Goal: Find specific page/section: Find specific page/section

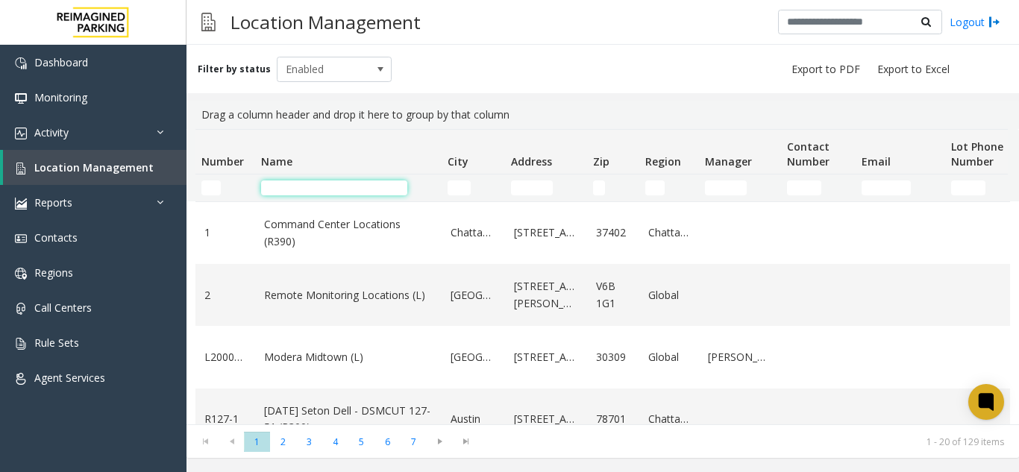
click at [286, 187] on input "Name Filter" at bounding box center [334, 187] width 146 height 15
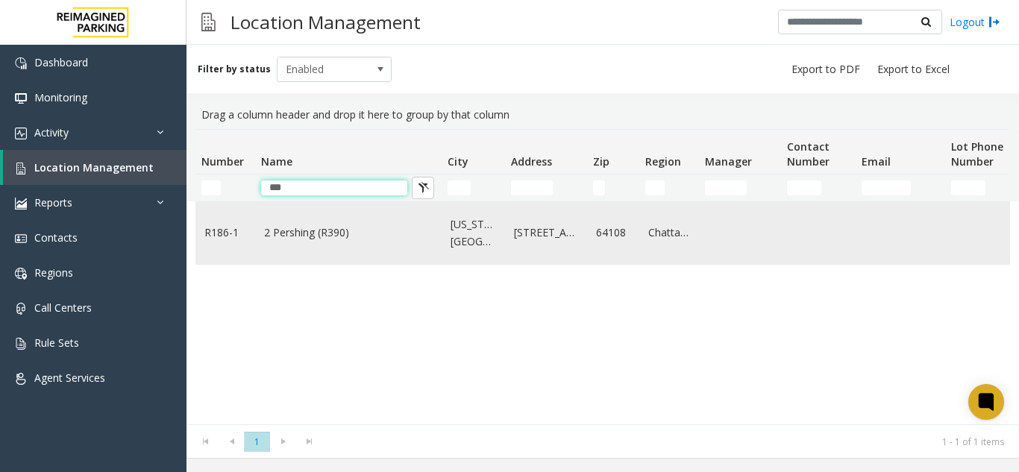
type input "***"
click at [327, 230] on link "2 Pershing (R390)" at bounding box center [348, 232] width 169 height 16
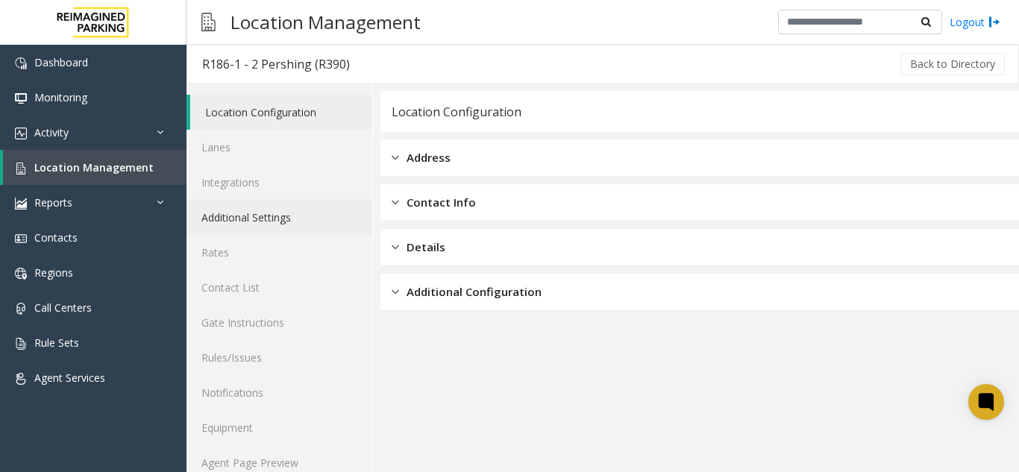
click at [247, 233] on link "Additional Settings" at bounding box center [279, 217] width 186 height 35
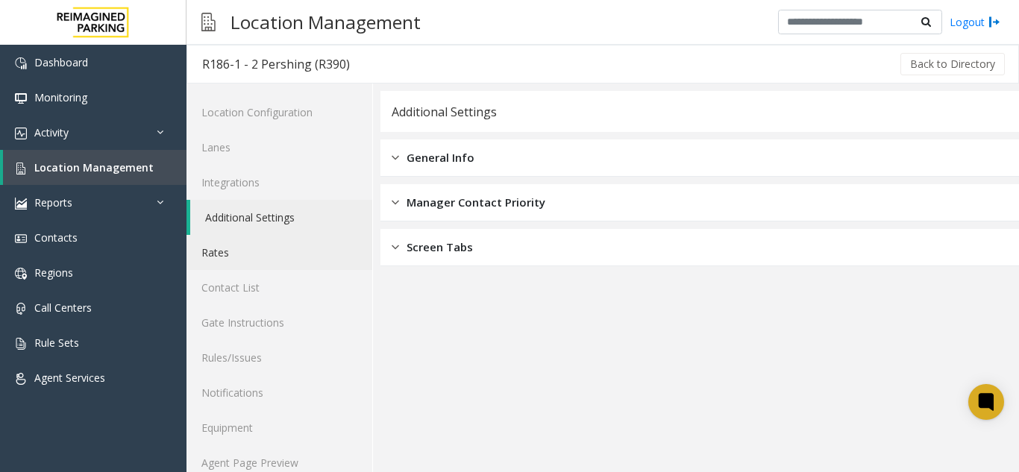
click at [254, 246] on link "Rates" at bounding box center [279, 252] width 186 height 35
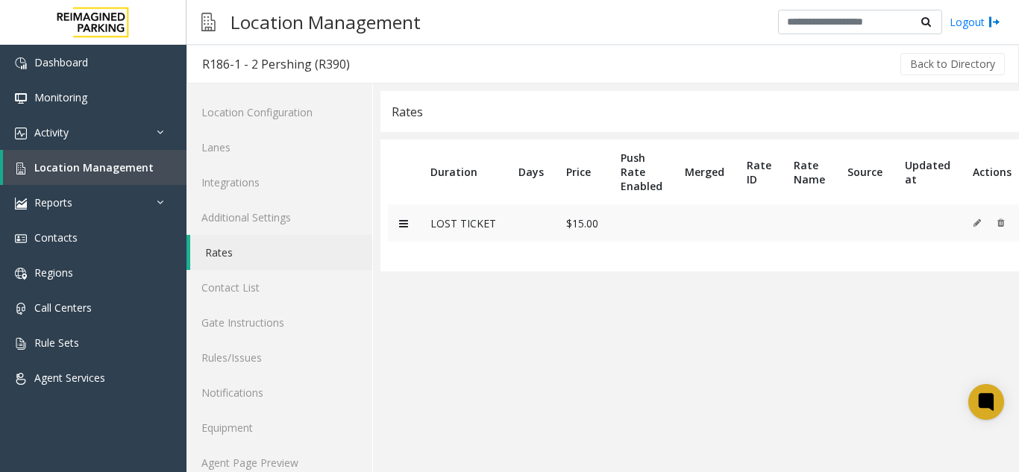
click at [647, 229] on td at bounding box center [641, 222] width 64 height 37
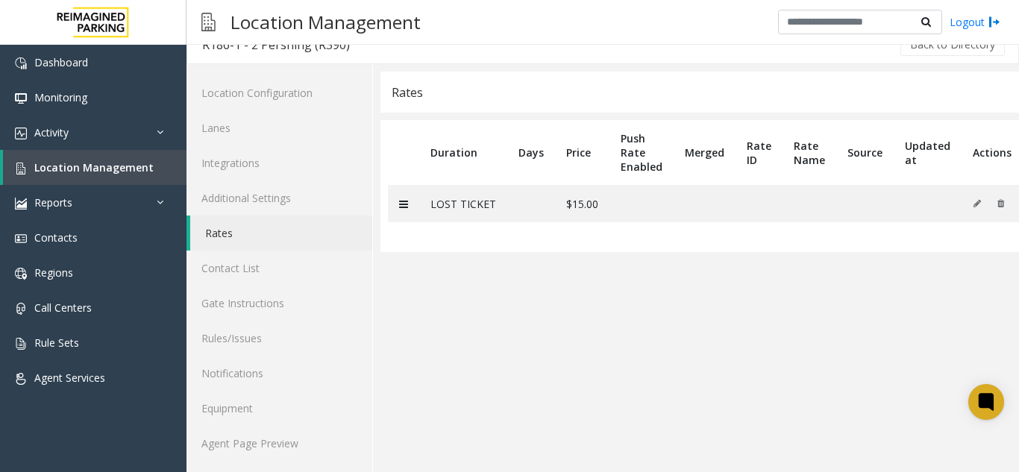
drag, startPoint x: 647, startPoint y: 229, endPoint x: 536, endPoint y: 424, distance: 225.2
click at [612, 471] on html "Dashboard Monitoring Activity Daily Activity Lane Activity Agent Activity Quali…" at bounding box center [509, 236] width 1019 height 472
click at [217, 452] on link "Agent Page Preview" at bounding box center [279, 443] width 186 height 35
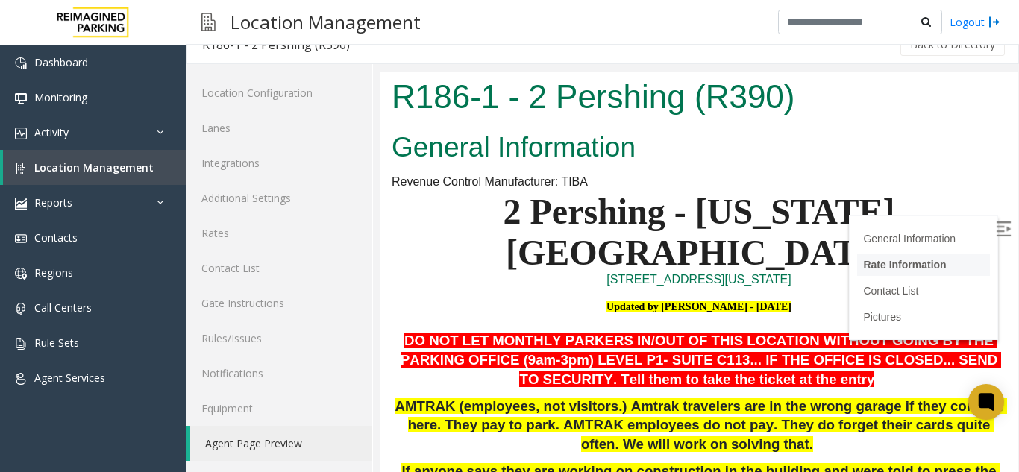
scroll to position [224, 0]
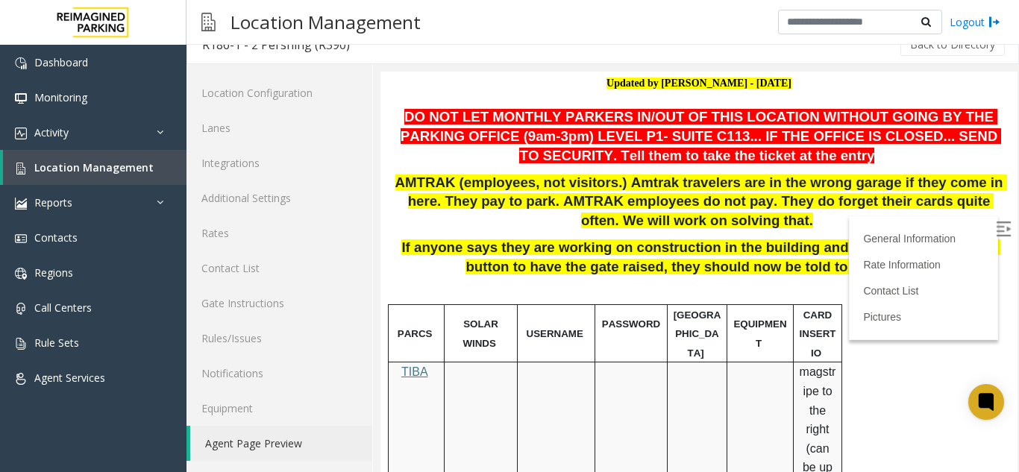
click at [996, 224] on img at bounding box center [1003, 229] width 15 height 15
click at [524, 175] on span "AMTRAK (employees, not visitors.) Amtrak travelers are in the wrong garage if t…" at bounding box center [701, 202] width 612 height 54
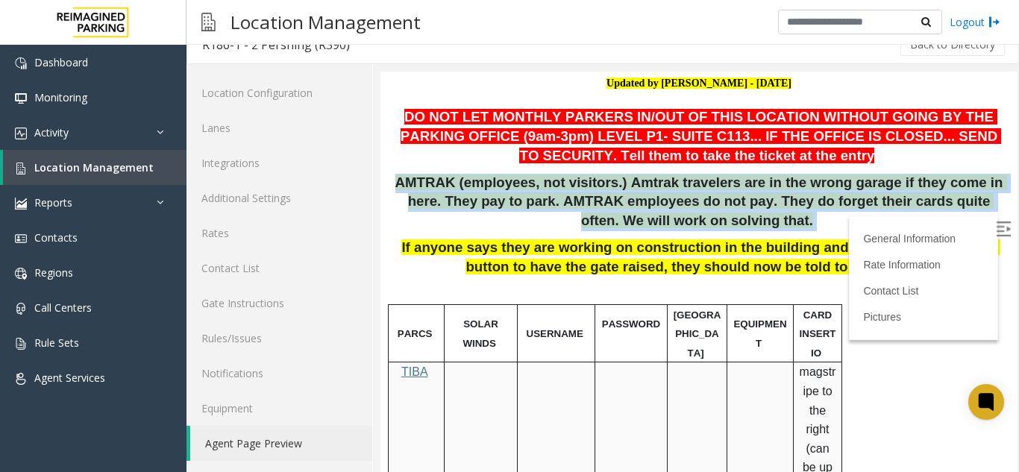
drag, startPoint x: 524, startPoint y: 155, endPoint x: 433, endPoint y: 145, distance: 91.5
click at [433, 175] on span "AMTRAK (employees, not visitors.) Amtrak travelers are in the wrong garage if t…" at bounding box center [701, 202] width 612 height 54
click at [424, 175] on span "AMTRAK (employees, not visitors.) Amtrak travelers are in the wrong garage if t…" at bounding box center [701, 202] width 612 height 54
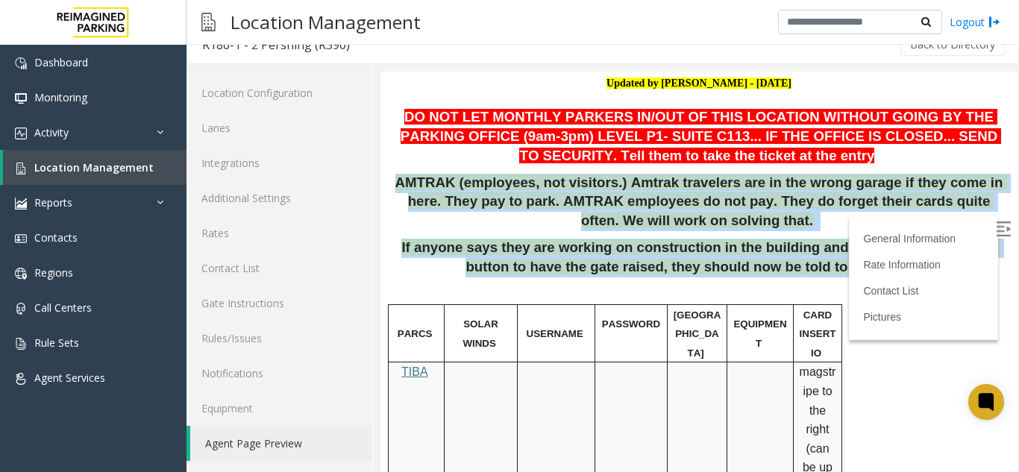
drag, startPoint x: 424, startPoint y: 143, endPoint x: 793, endPoint y: 235, distance: 379.7
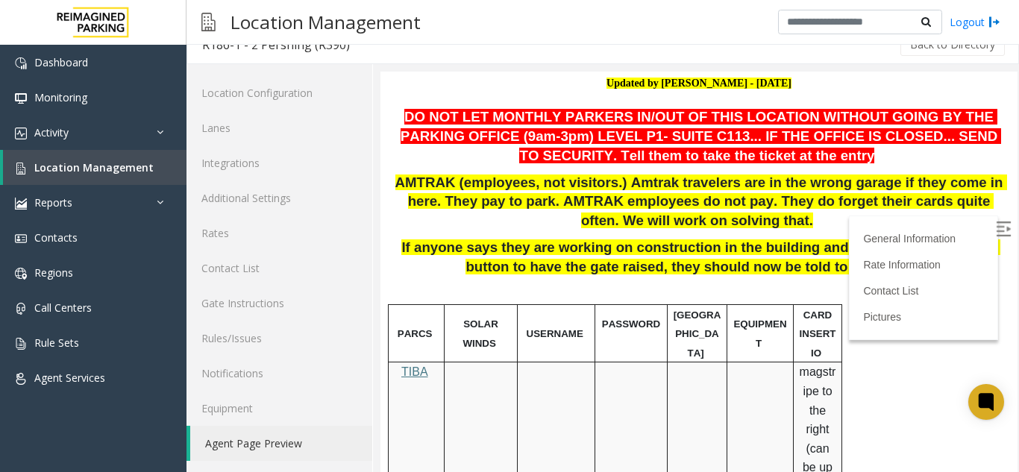
click at [431, 112] on p "DO NOT LET MONTHLY PARKERS IN/OUT OF THIS LOCATION WITHOUT GOING BY THE PARKING…" at bounding box center [699, 136] width 615 height 57
click at [442, 174] on p "AMTRAK (employees, not visitors.) Amtrak travelers are in the wrong garage if t…" at bounding box center [699, 202] width 615 height 57
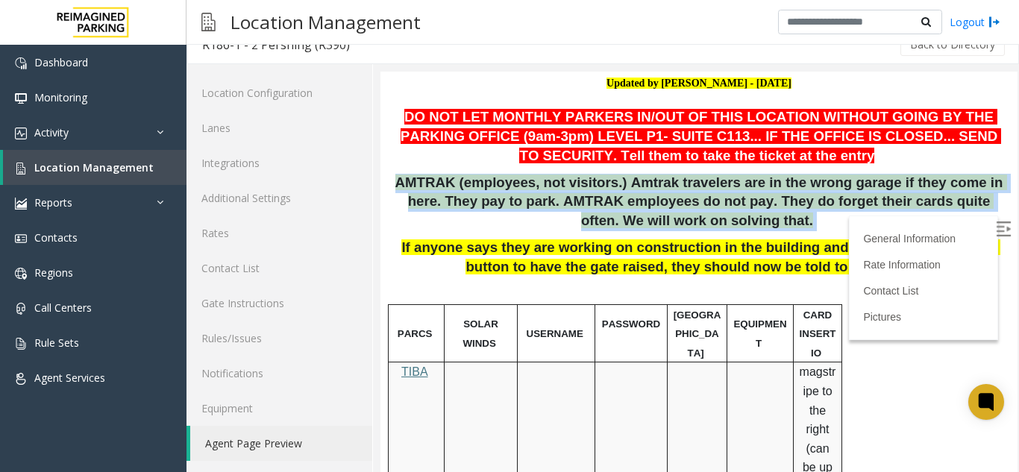
drag, startPoint x: 442, startPoint y: 133, endPoint x: 498, endPoint y: 116, distance: 58.3
click at [475, 174] on p "AMTRAK (employees, not visitors.) Amtrak travelers are in the wrong garage if t…" at bounding box center [699, 202] width 615 height 57
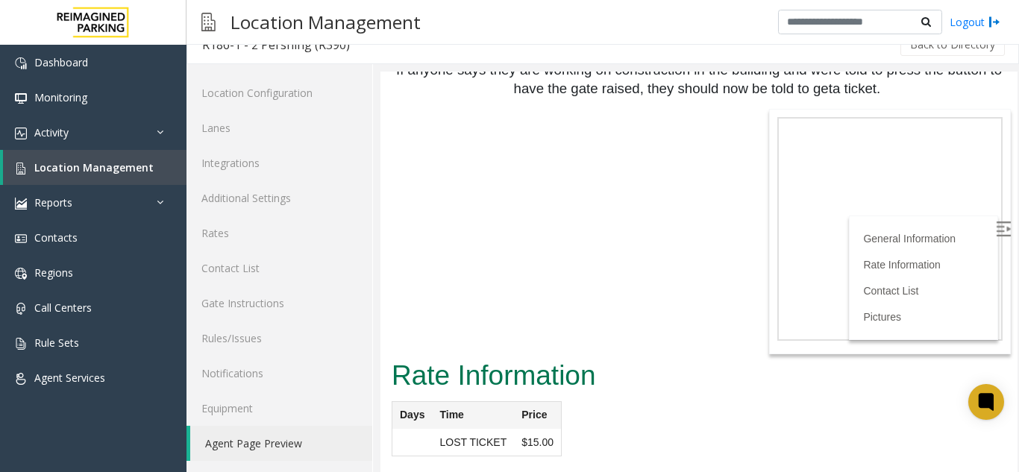
scroll to position [2487, 0]
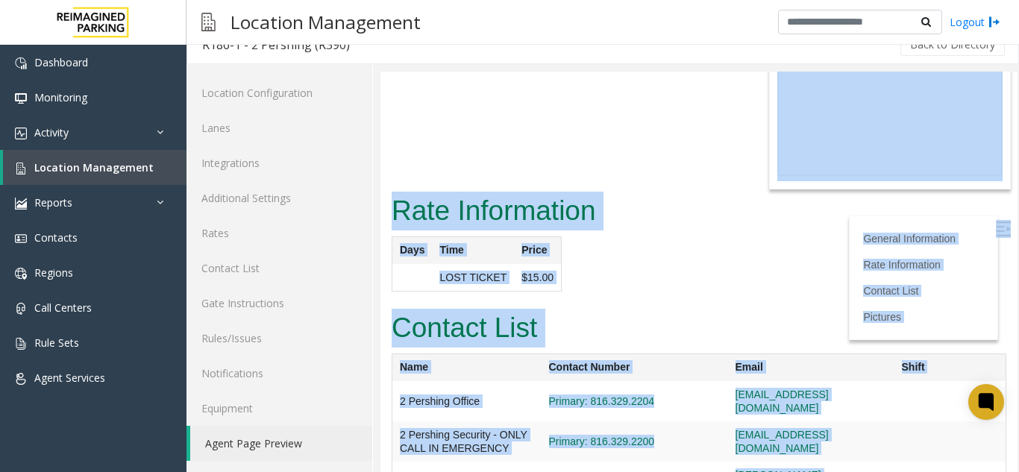
drag, startPoint x: 424, startPoint y: 131, endPoint x: 645, endPoint y: 450, distance: 388.1
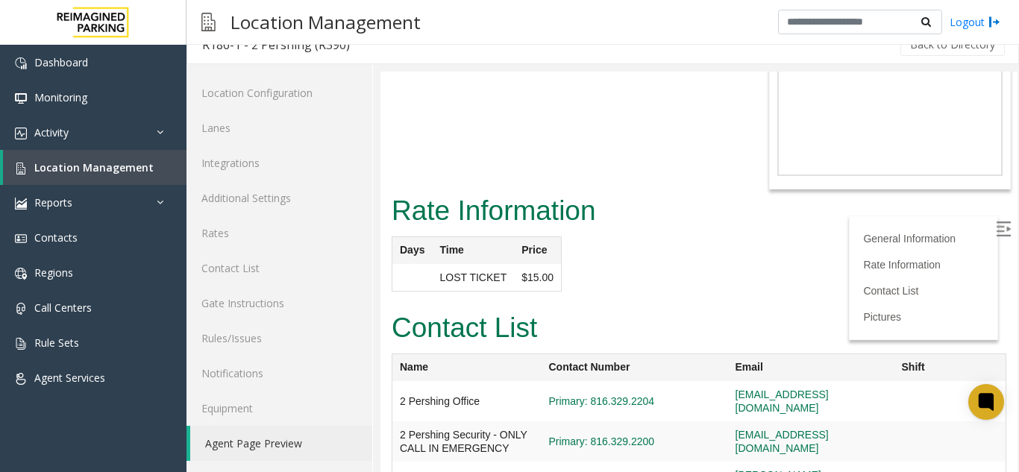
drag, startPoint x: 645, startPoint y: 450, endPoint x: 412, endPoint y: 283, distance: 287.1
drag, startPoint x: 412, startPoint y: 283, endPoint x: 841, endPoint y: 444, distance: 458.6
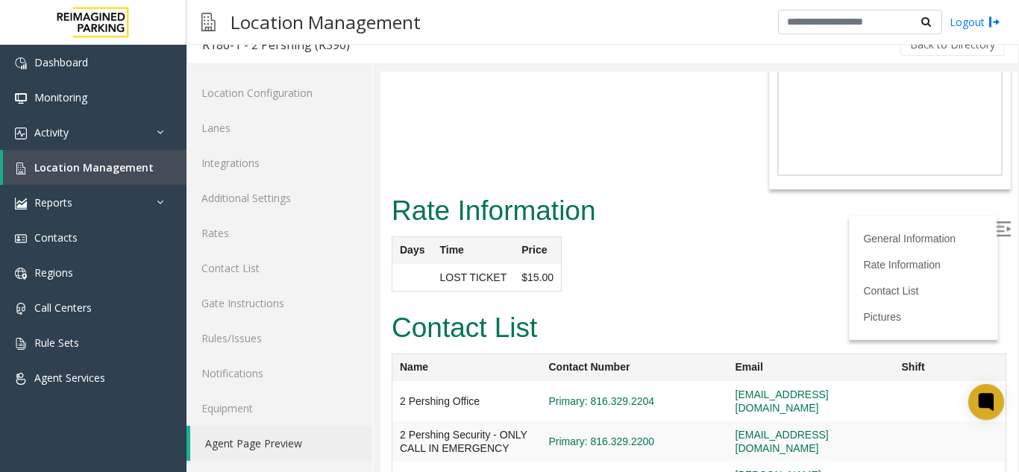
click at [581, 1] on div "Location Management Logout" at bounding box center [602, 22] width 832 height 45
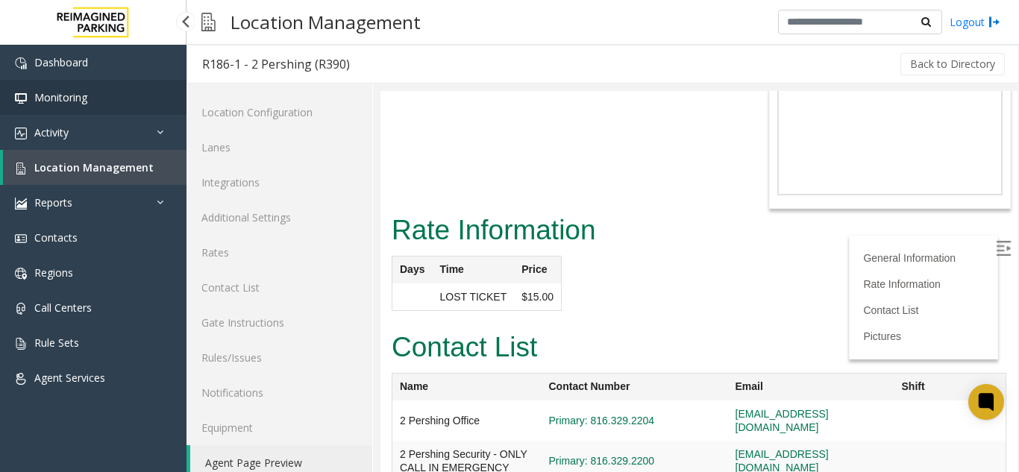
scroll to position [19, 0]
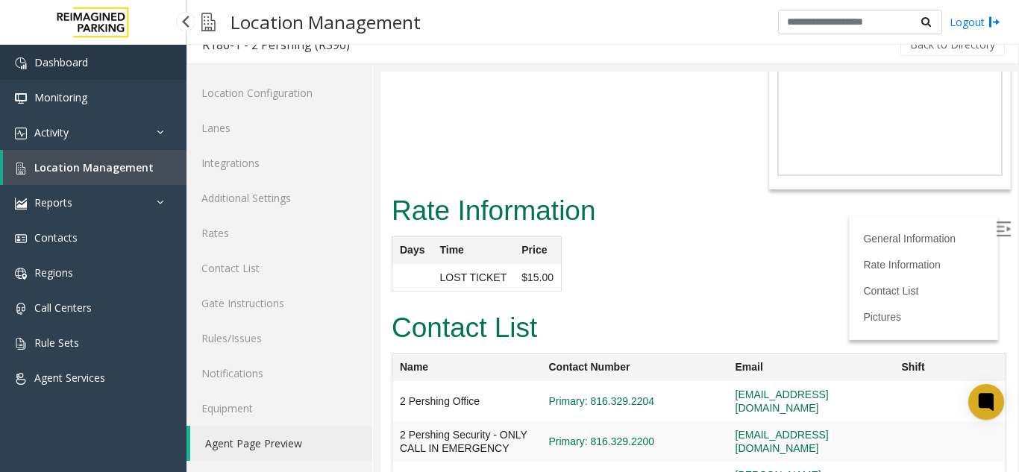
click at [101, 54] on link "Dashboard" at bounding box center [93, 62] width 186 height 35
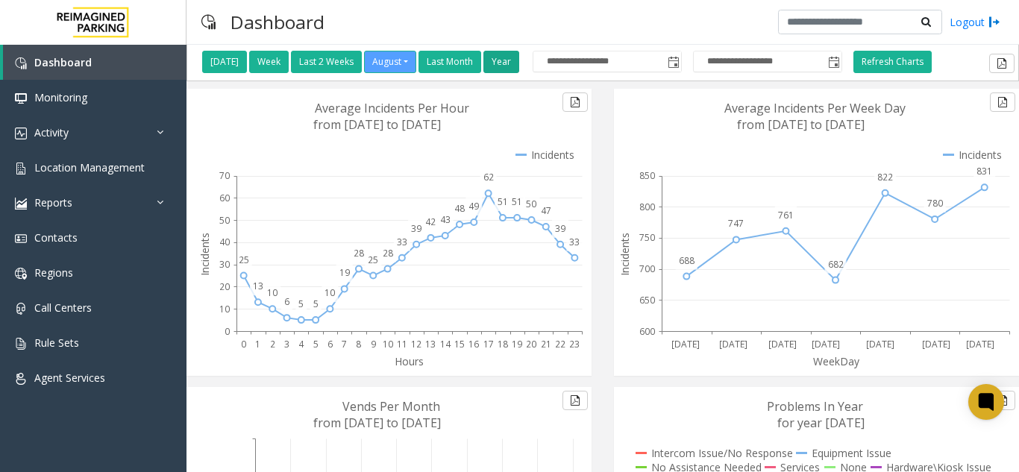
click at [519, 57] on button "Year" at bounding box center [501, 62] width 36 height 22
type input "**********"
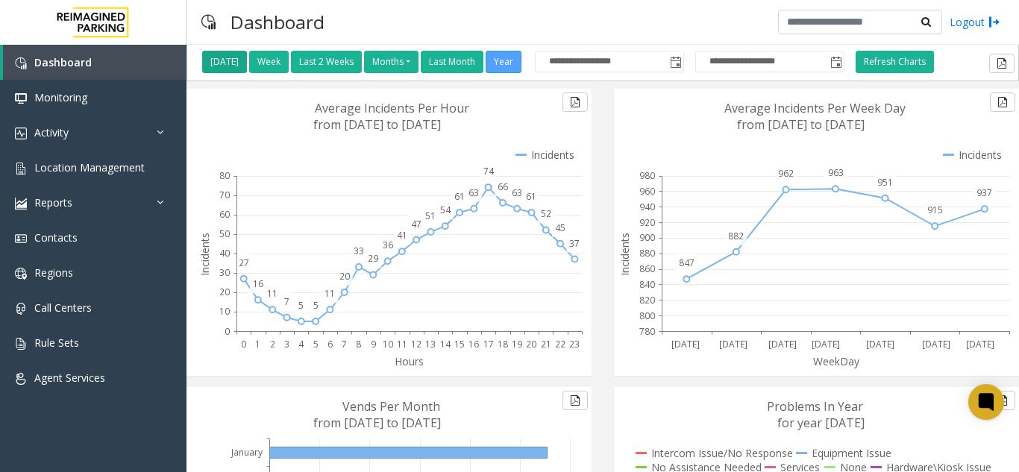
click at [247, 71] on button "Yesterday" at bounding box center [224, 62] width 45 height 22
type input "**********"
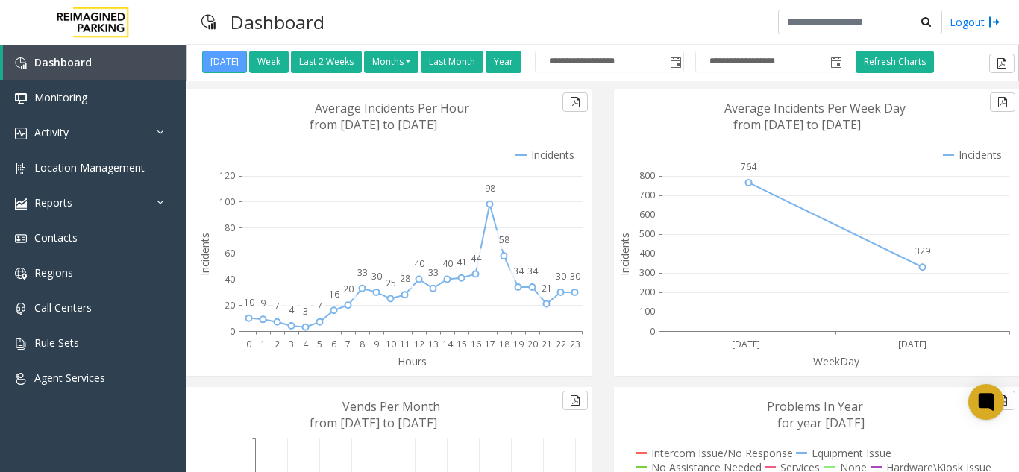
click at [933, 150] on icon at bounding box center [814, 232] width 400 height 287
drag, startPoint x: 933, startPoint y: 150, endPoint x: 1002, endPoint y: 217, distance: 96.5
click at [1002, 217] on g "WeekDay Tuesday Wednesday 764 329 0 100 200 300 400 500 600 700 800 Incidents A…" at bounding box center [814, 232] width 400 height 287
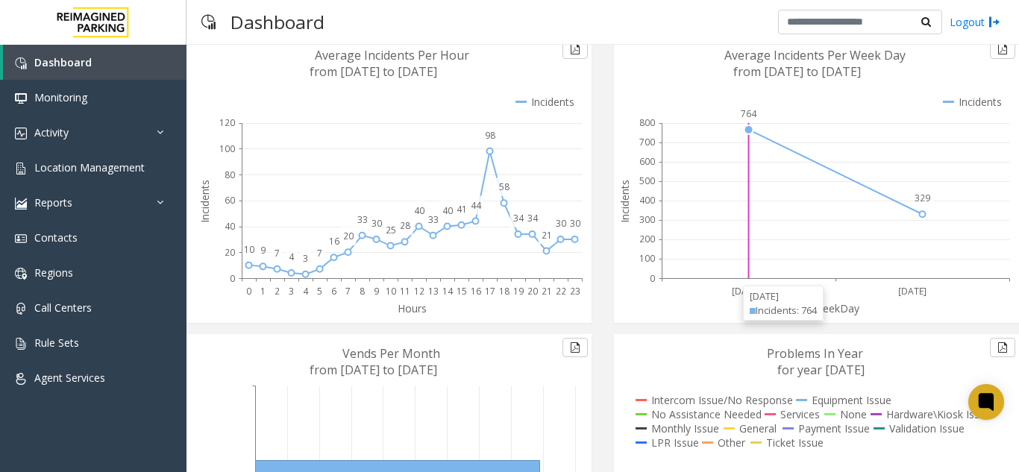
scroll to position [94, 0]
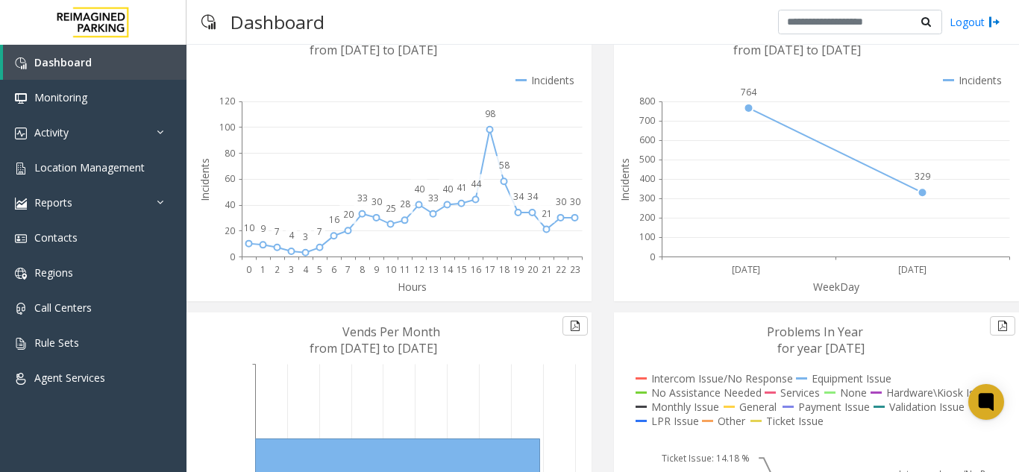
click at [979, 80] on icon at bounding box center [973, 80] width 60 height 14
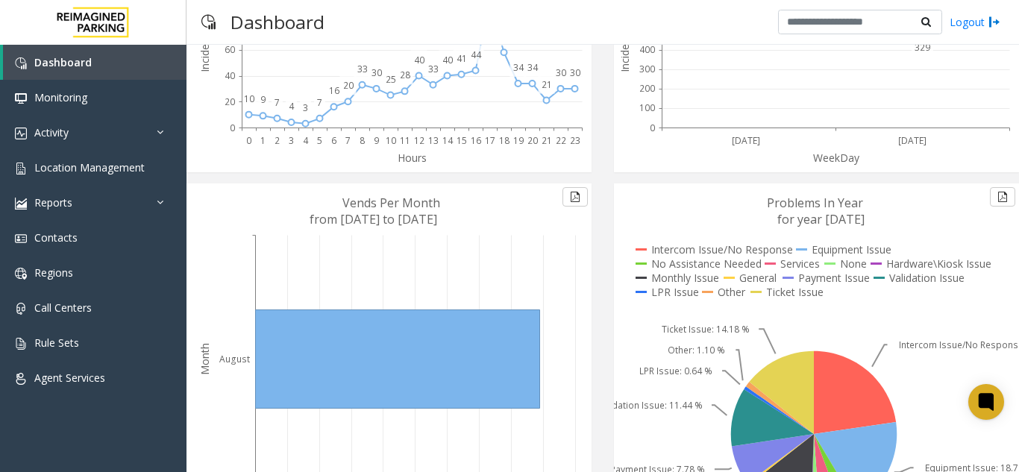
scroll to position [318, 0]
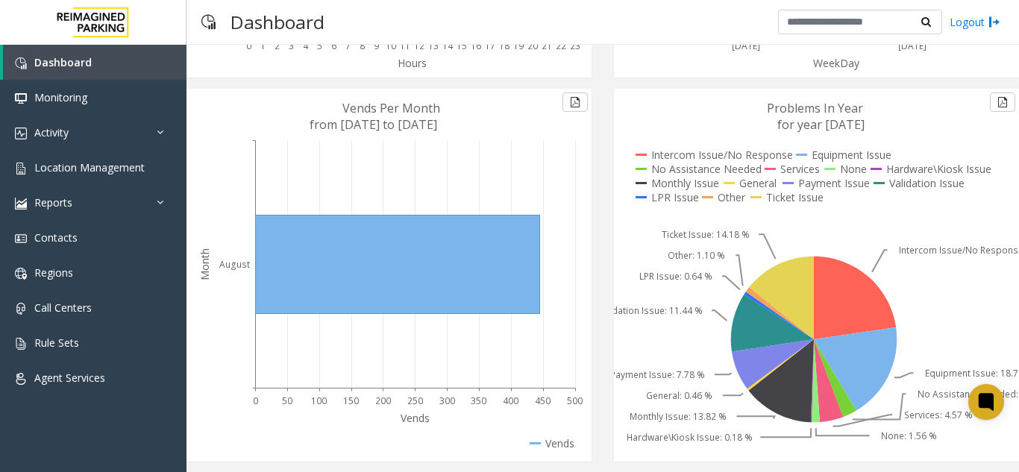
drag, startPoint x: 662, startPoint y: 160, endPoint x: 766, endPoint y: 225, distance: 122.3
click at [766, 225] on g "Problems In Year for year 2025 Intercom Issue/No Response Equipment Issue No As…" at bounding box center [826, 275] width 470 height 373
click at [743, 178] on icon at bounding box center [750, 183] width 54 height 14
click at [841, 313] on icon at bounding box center [855, 298] width 82 height 83
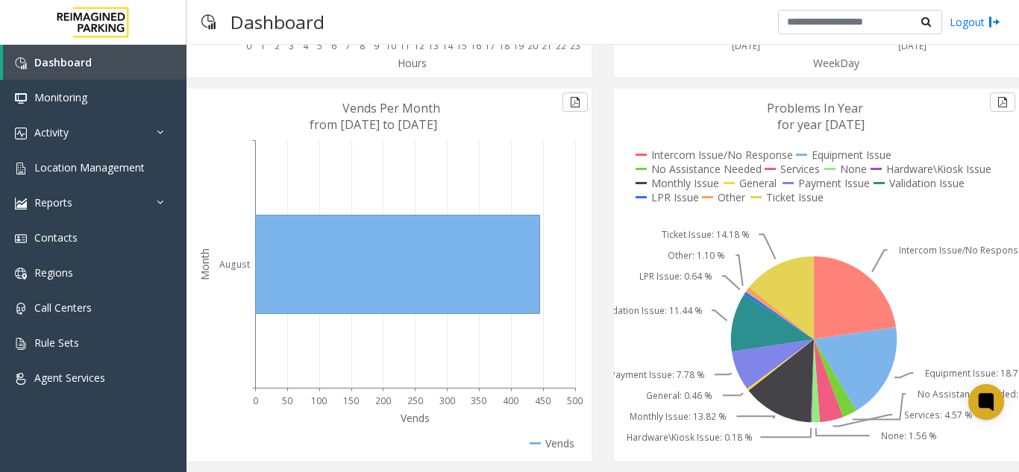
click at [841, 313] on icon at bounding box center [855, 298] width 82 height 83
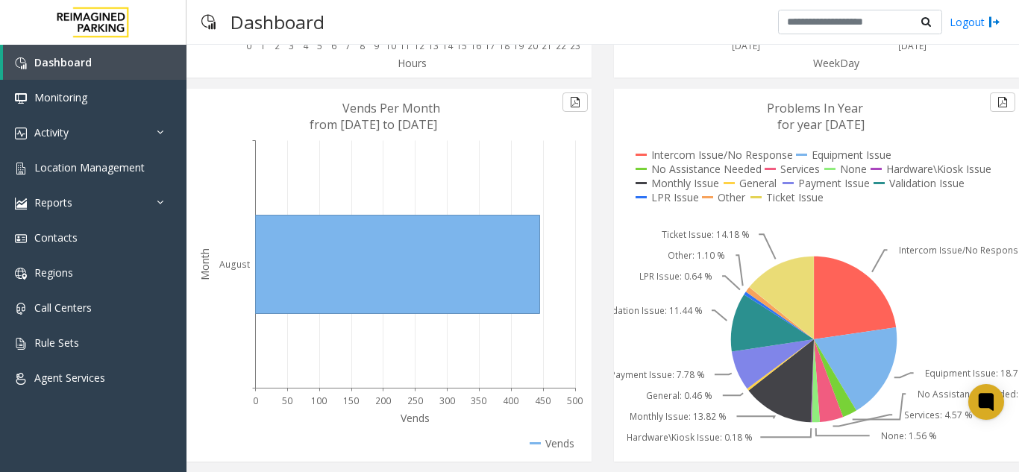
click at [782, 276] on icon at bounding box center [781, 298] width 65 height 83
click at [769, 344] on icon at bounding box center [772, 323] width 83 height 57
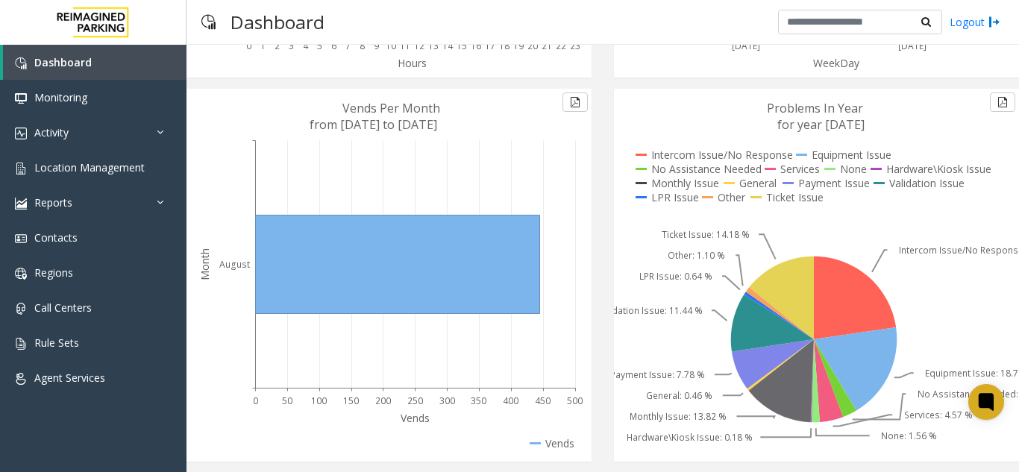
click at [769, 377] on icon at bounding box center [781, 380] width 66 height 83
click at [836, 414] on icon at bounding box center [828, 380] width 29 height 83
click at [814, 401] on icon at bounding box center [828, 380] width 29 height 83
click at [811, 398] on icon at bounding box center [812, 380] width 3 height 83
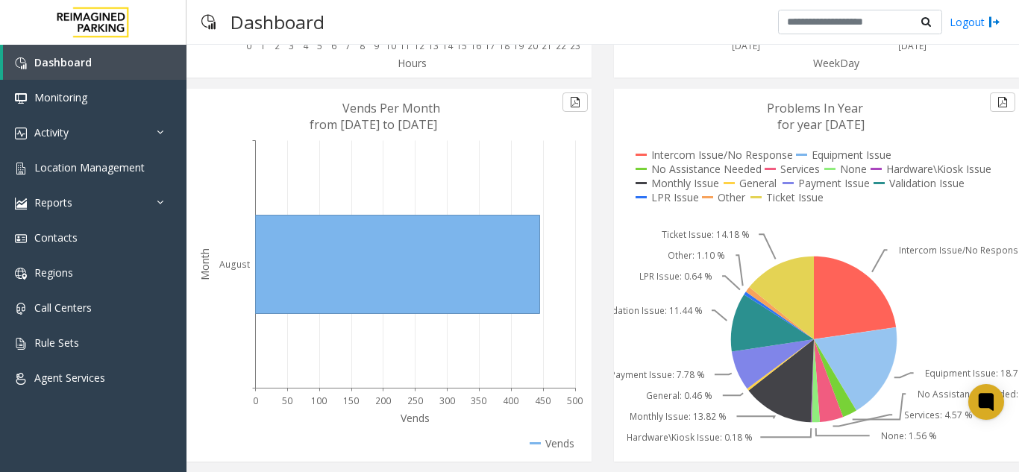
click at [851, 390] on icon at bounding box center [855, 369] width 83 height 84
click at [838, 397] on icon at bounding box center [835, 378] width 43 height 78
click at [0, 0] on icon at bounding box center [0, 0] width 0 height 0
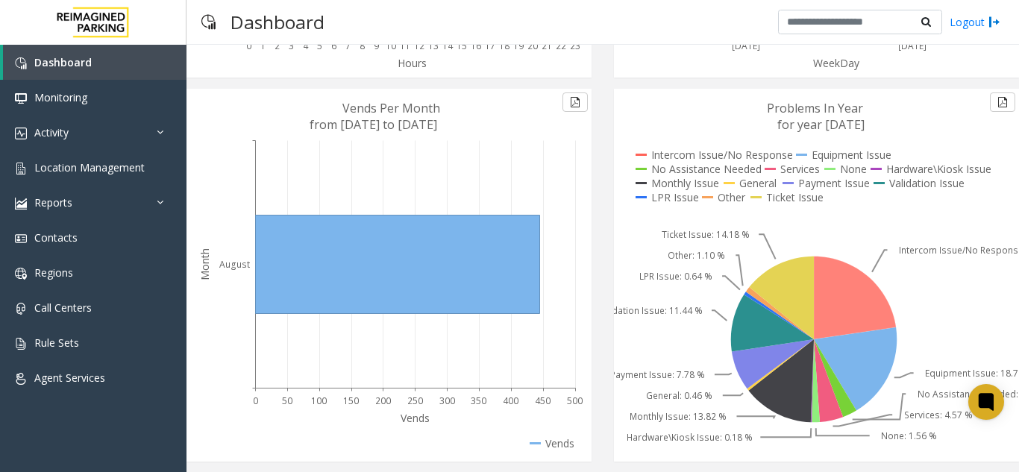
click at [855, 290] on icon at bounding box center [855, 298] width 82 height 83
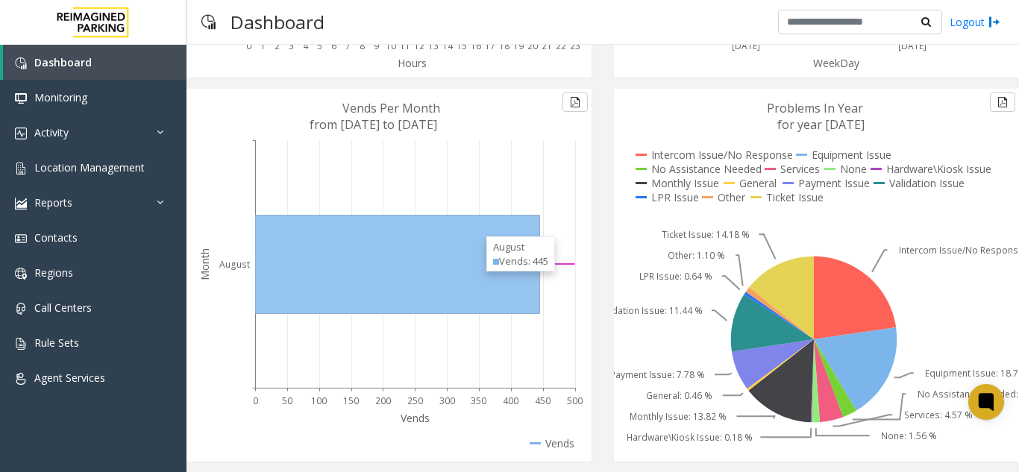
click at [312, 249] on icon at bounding box center [398, 265] width 284 height 98
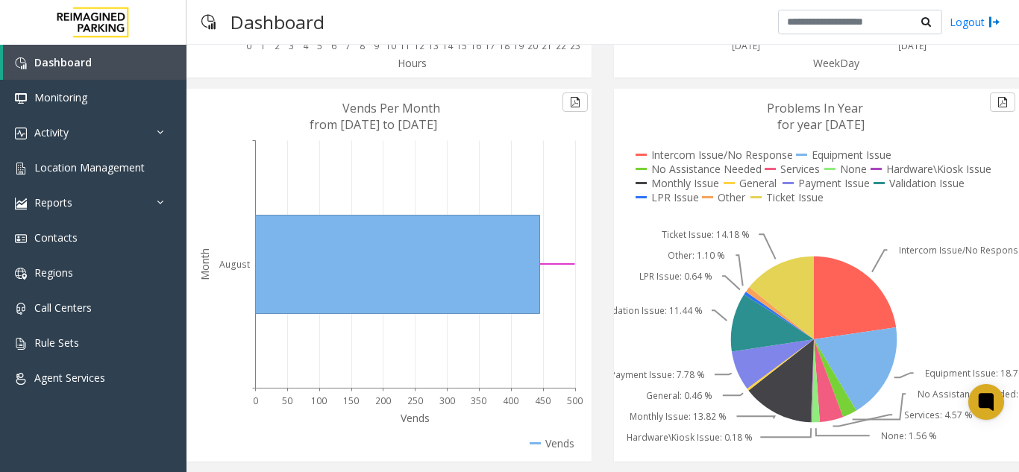
click at [312, 249] on icon at bounding box center [398, 265] width 284 height 98
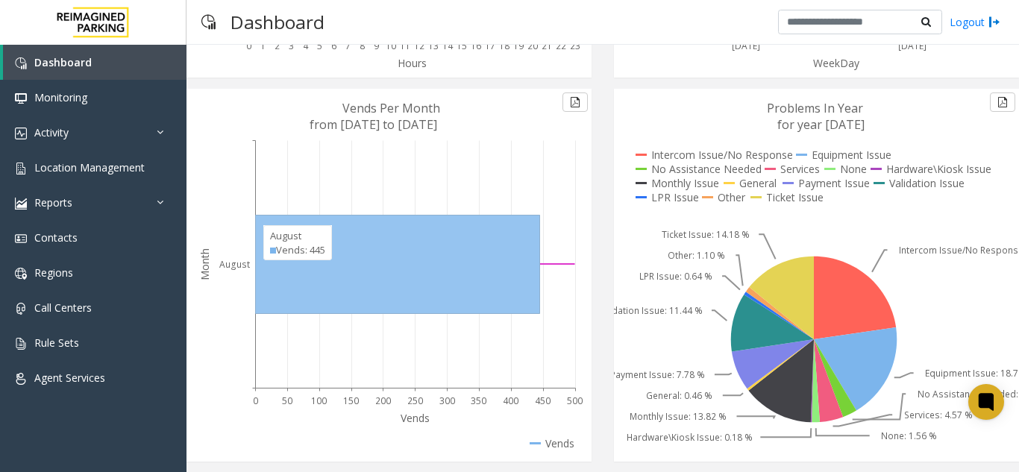
click at [291, 243] on div "Vends: 445" at bounding box center [297, 250] width 55 height 14
click at [411, 242] on icon at bounding box center [398, 265] width 284 height 98
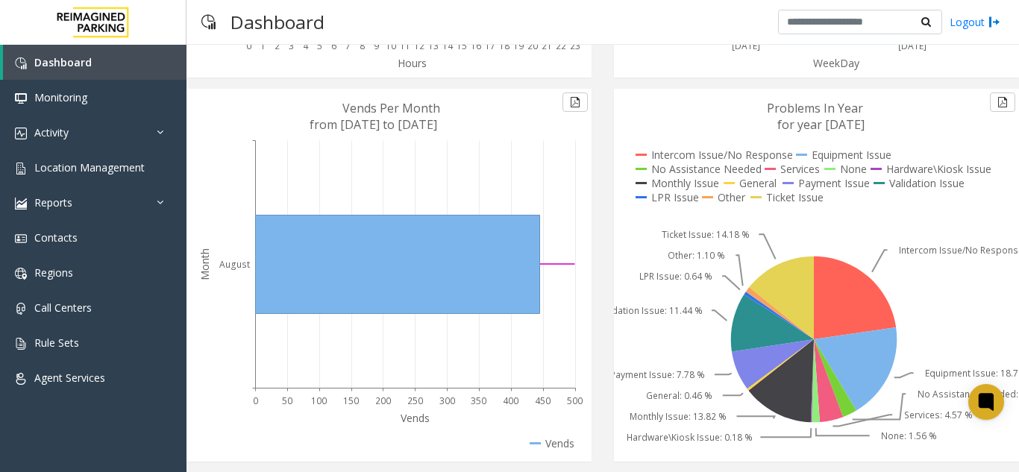
click at [411, 242] on icon at bounding box center [398, 265] width 284 height 98
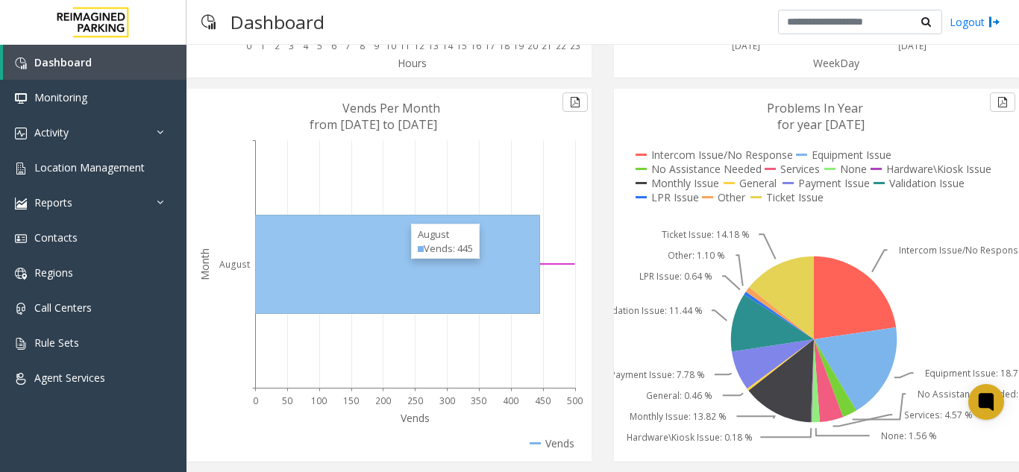
drag, startPoint x: 411, startPoint y: 242, endPoint x: 432, endPoint y: 242, distance: 20.9
click at [432, 242] on div "August Vends: 445" at bounding box center [445, 241] width 69 height 35
click at [432, 242] on div "Vends: 445" at bounding box center [445, 249] width 55 height 14
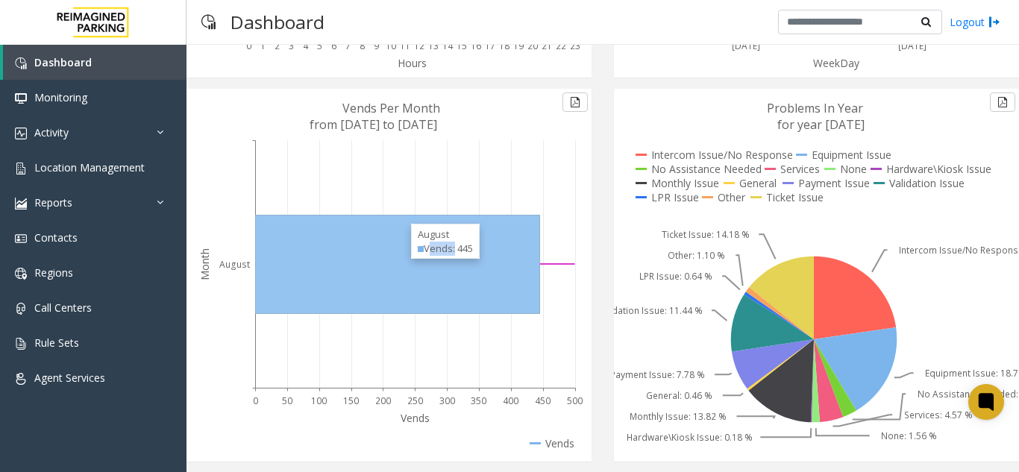
click at [432, 242] on div "Vends: 445" at bounding box center [445, 249] width 55 height 14
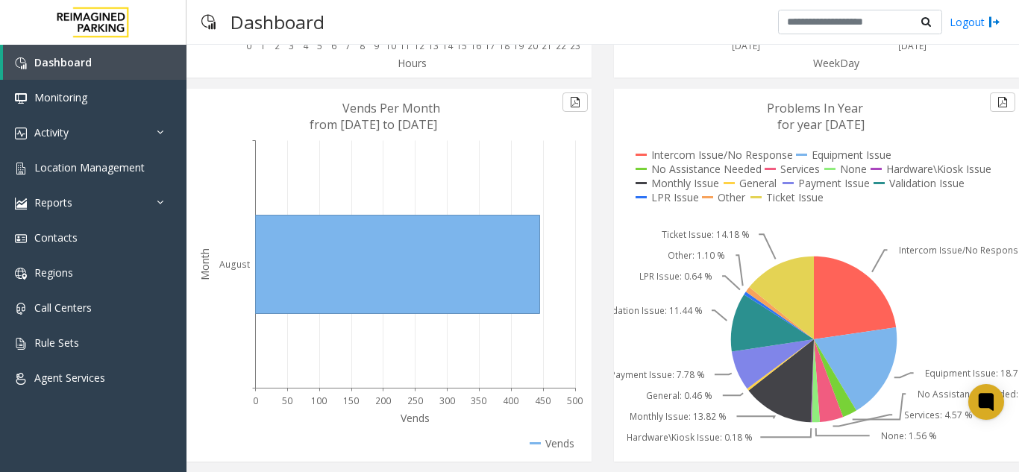
drag, startPoint x: 432, startPoint y: 242, endPoint x: 471, endPoint y: 507, distance: 268.4
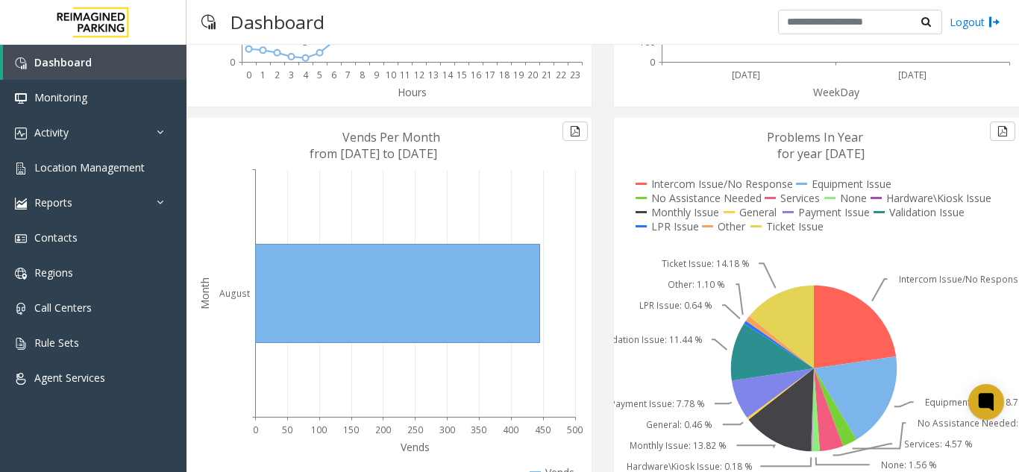
scroll to position [265, 0]
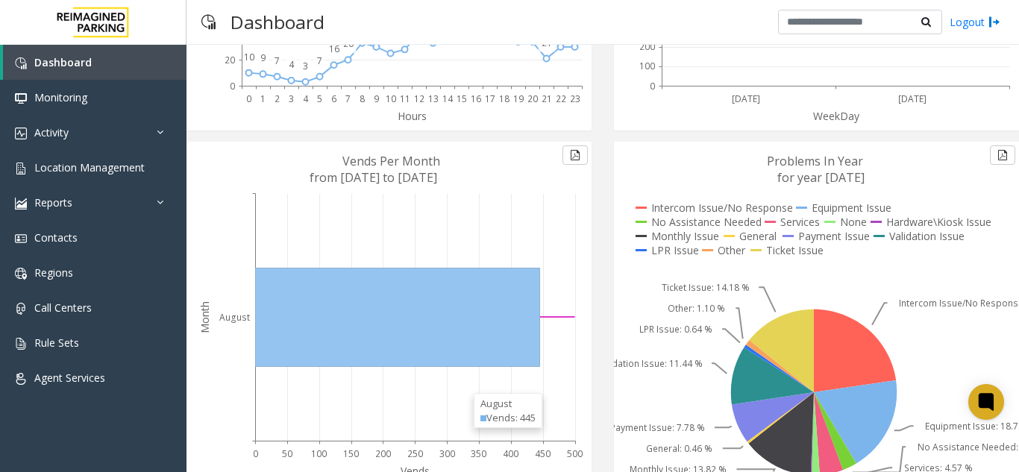
click at [474, 408] on div "August Vends: 445" at bounding box center [508, 410] width 69 height 35
drag, startPoint x: 474, startPoint y: 411, endPoint x: 537, endPoint y: 436, distance: 68.3
click at [537, 436] on body "**********" at bounding box center [509, 236] width 1019 height 472
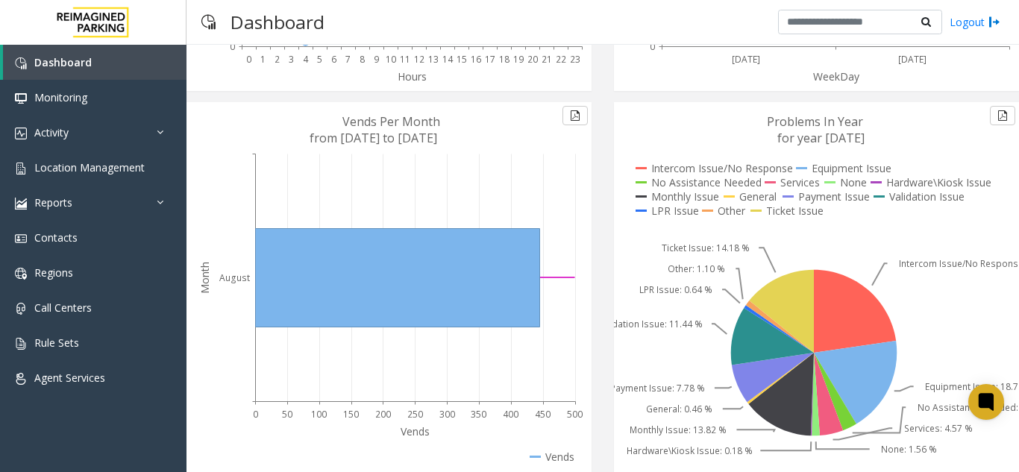
scroll to position [339, 0]
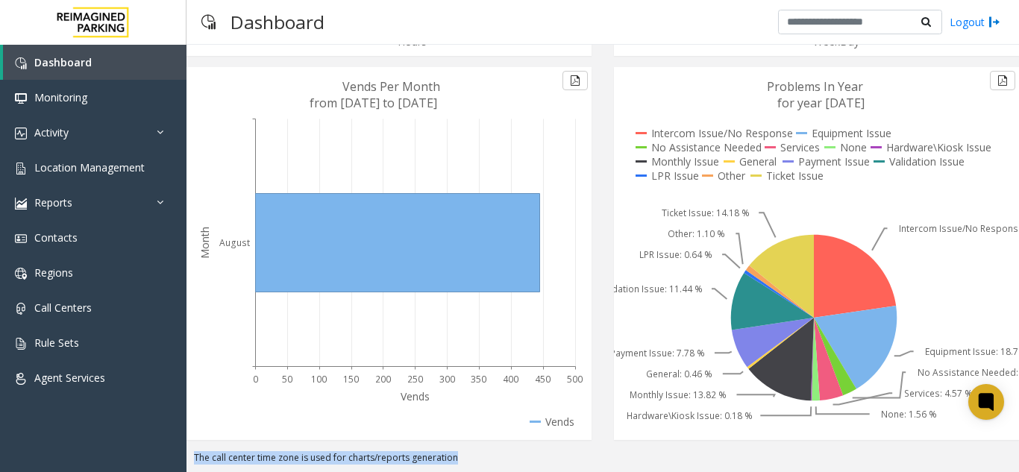
drag, startPoint x: 544, startPoint y: 205, endPoint x: 544, endPoint y: 391, distance: 185.7
click at [544, 391] on g "Month August 0 50 100 150 200 250 300 350 400 450 500 Vends Vends Per Month fro…" at bounding box center [390, 253] width 392 height 373
click at [544, 391] on icon at bounding box center [390, 253] width 392 height 373
drag, startPoint x: 544, startPoint y: 391, endPoint x: 347, endPoint y: 77, distance: 371.0
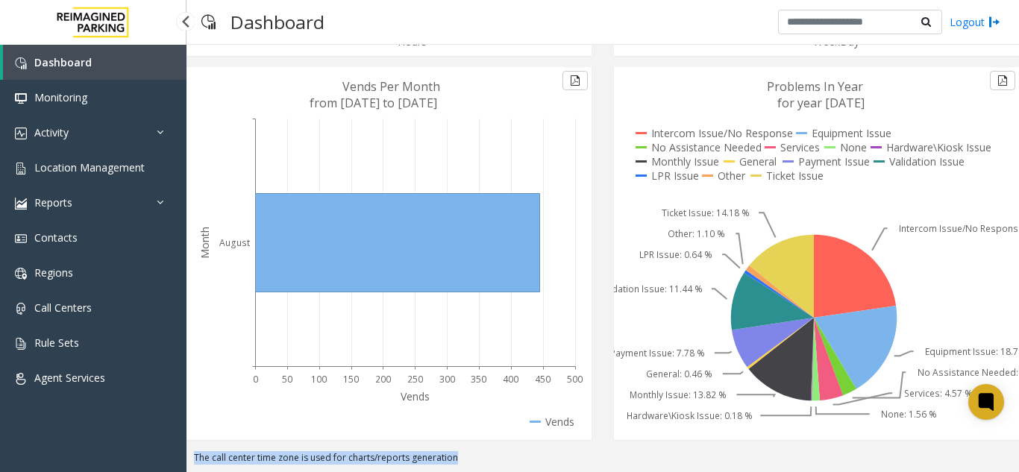
click at [347, 77] on icon at bounding box center [390, 253] width 392 height 373
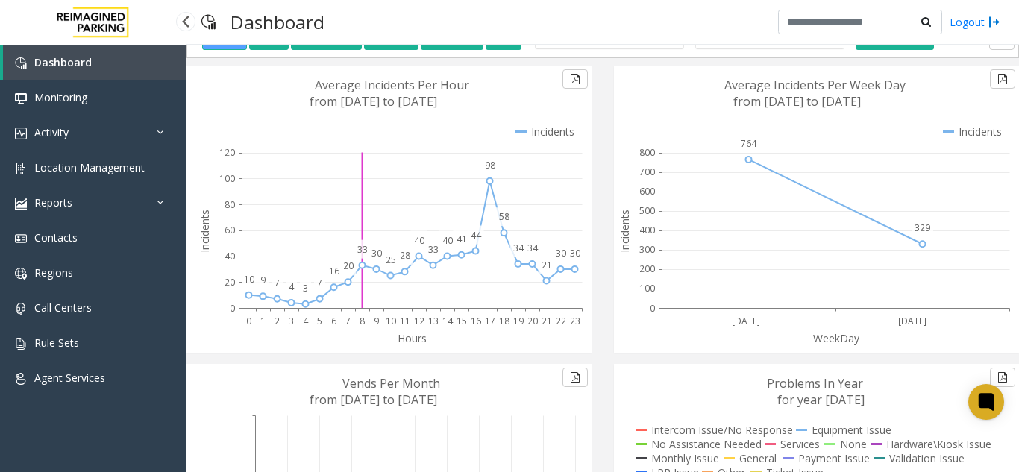
scroll to position [0, 0]
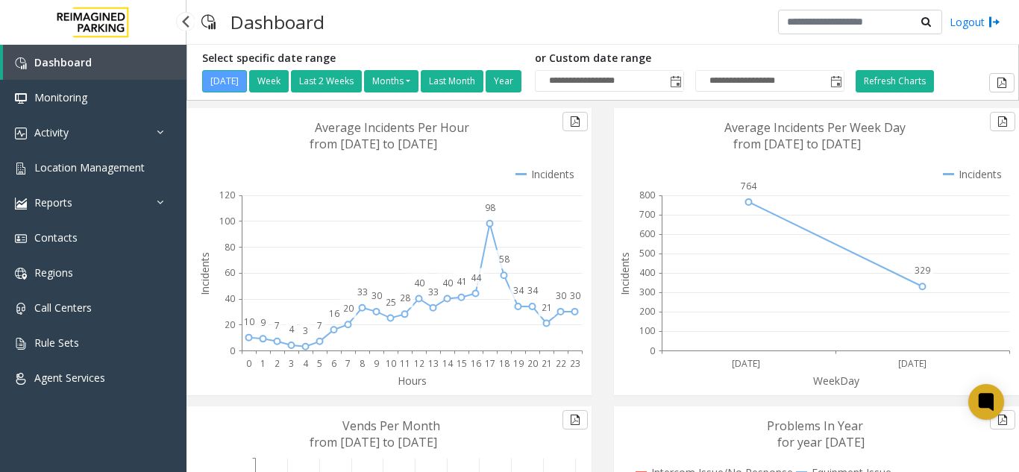
click at [344, 121] on text "Average Incidents Per Hour" at bounding box center [392, 127] width 154 height 16
drag, startPoint x: 344, startPoint y: 121, endPoint x: 781, endPoint y: 142, distance: 437.6
click at [781, 142] on div "Hours 0 1 2 3 4 5 6 7 8 9 10 11 12 13 14 15 16 17 18 19 20 21 22 23 10 9 7 4 3 …" at bounding box center [602, 449] width 855 height 682
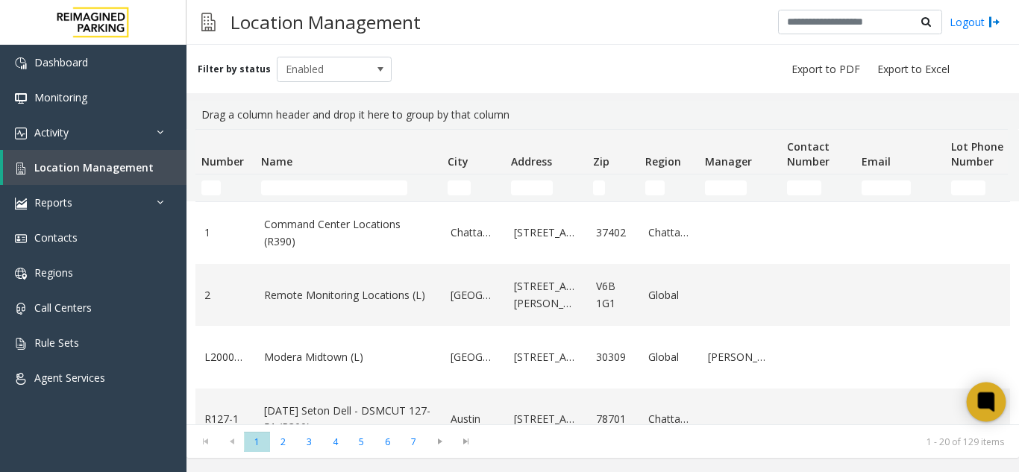
click at [985, 408] on icon at bounding box center [986, 401] width 16 height 19
click at [992, 406] on icon at bounding box center [986, 401] width 16 height 19
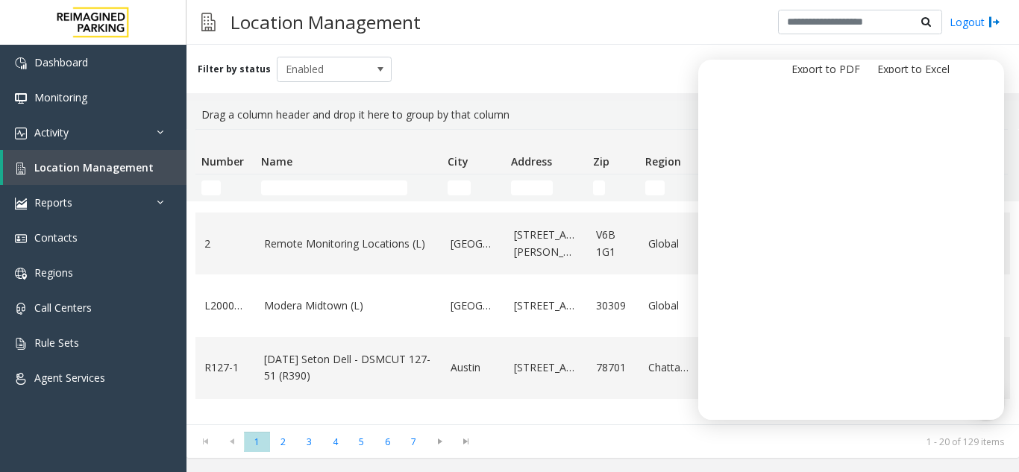
scroll to position [149, 0]
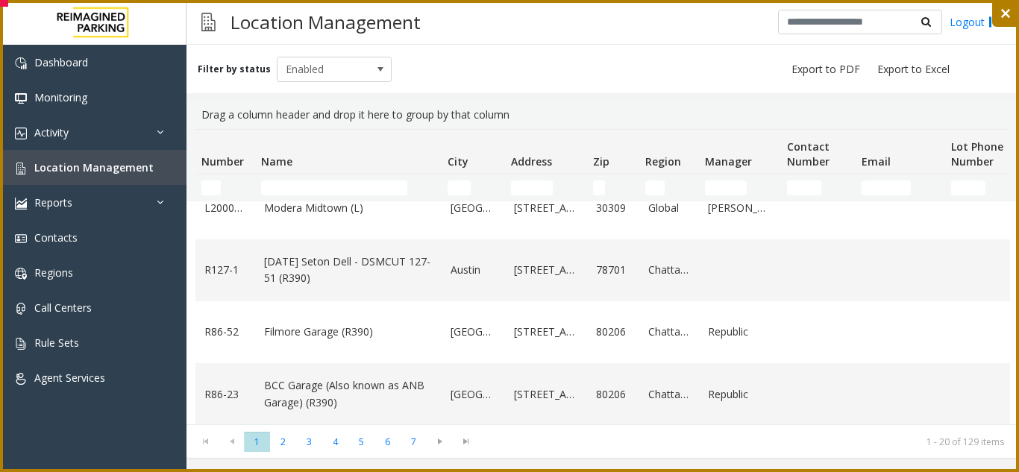
drag, startPoint x: 6, startPoint y: 4, endPoint x: 4, endPoint y: -16, distance: 20.3
click at [4, 0] on html "Dashboard Monitoring Activity Daily Activity Lane Activity Agent Activity Quali…" at bounding box center [509, 236] width 1019 height 472
click at [0, 5] on rect at bounding box center [3, 4] width 6 height 1
drag, startPoint x: 0, startPoint y: 279, endPoint x: 19, endPoint y: 364, distance: 87.0
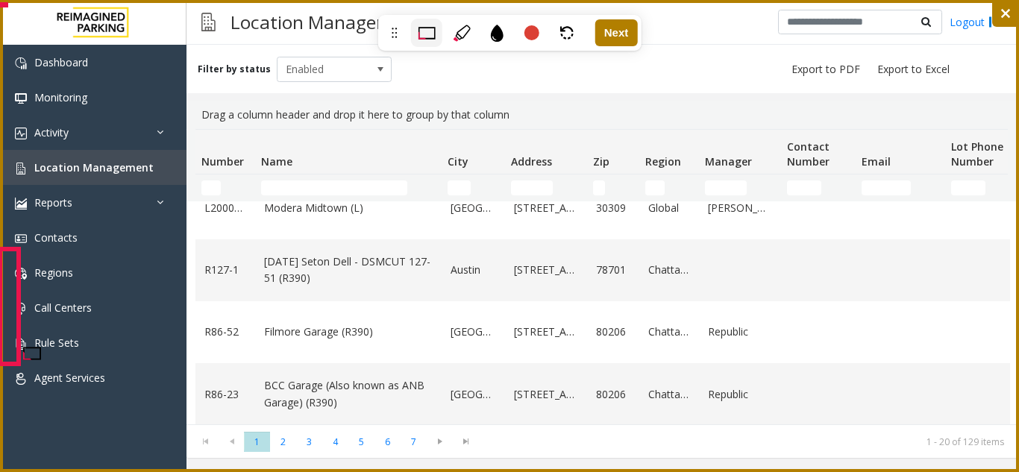
drag, startPoint x: 19, startPoint y: 364, endPoint x: 447, endPoint y: 154, distance: 476.7
click at [447, 154] on icon at bounding box center [509, 236] width 1019 height 472
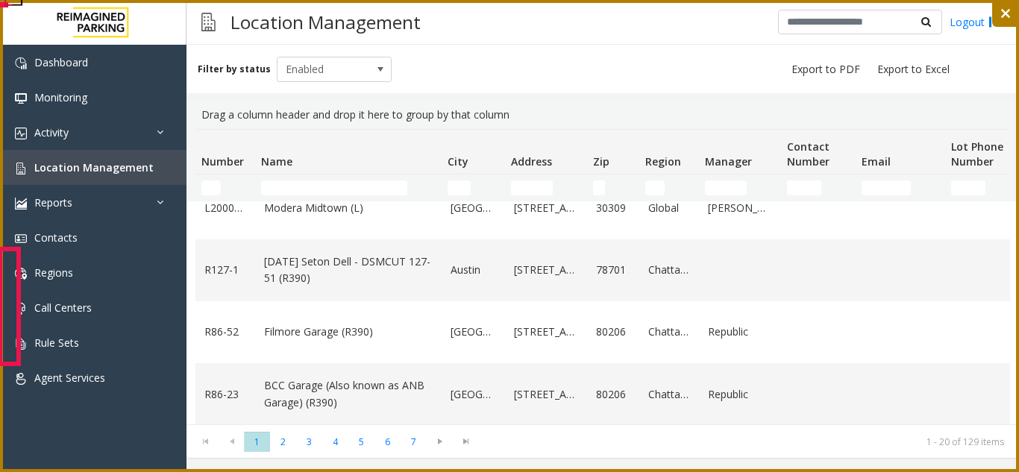
click at [1, 8] on icon at bounding box center [509, 236] width 1019 height 472
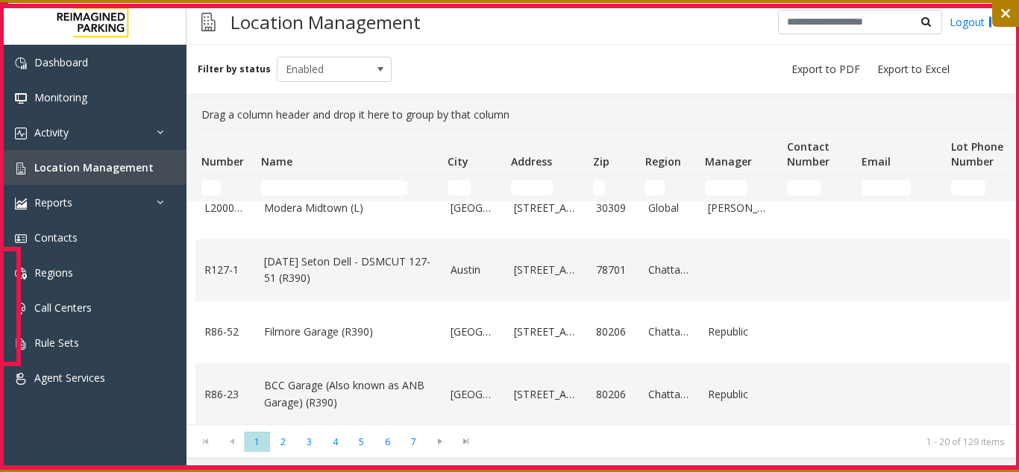
drag, startPoint x: 1, startPoint y: 6, endPoint x: 1023, endPoint y: 468, distance: 1121.3
click at [1018, 468] on html "Dashboard Monitoring Activity Daily Activity Lane Activity Agent Activity Quali…" at bounding box center [509, 236] width 1019 height 472
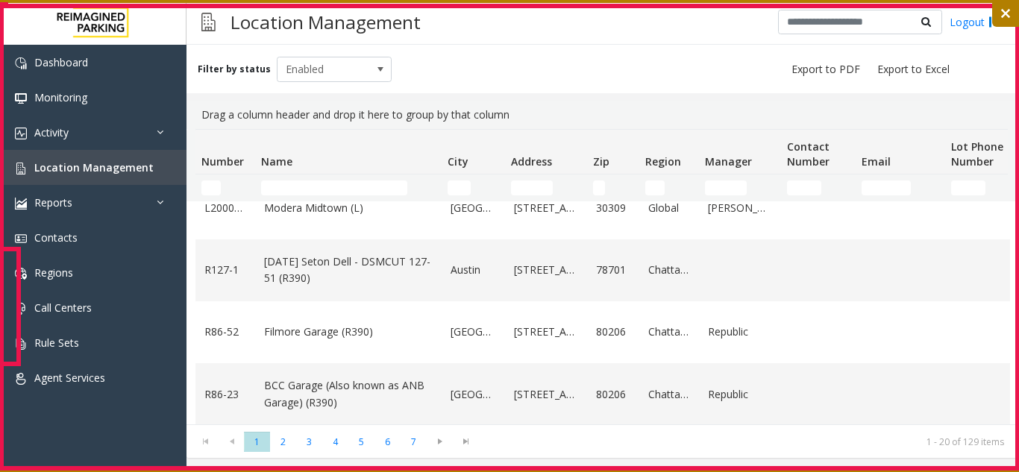
click at [1017, 468] on rect at bounding box center [509, 237] width 1016 height 462
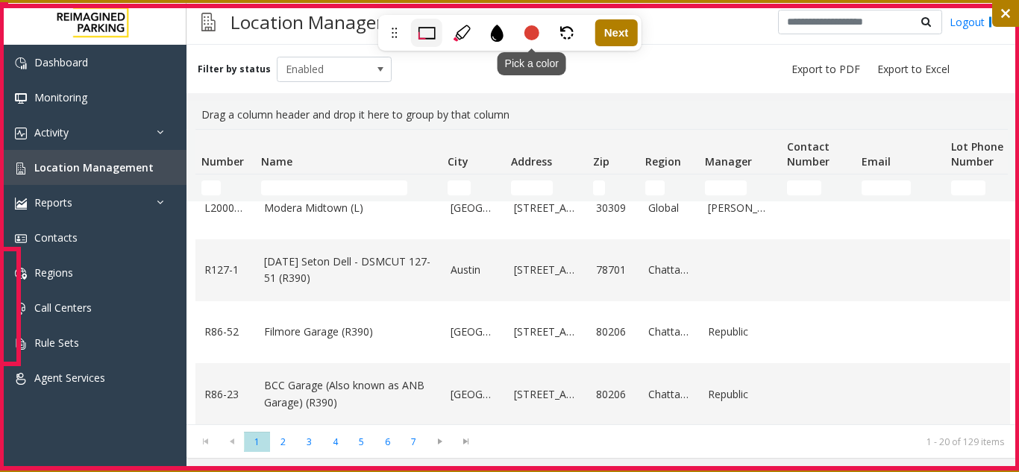
click at [524, 32] on div at bounding box center [531, 32] width 15 height 15
click at [442, 64] on div at bounding box center [437, 67] width 15 height 15
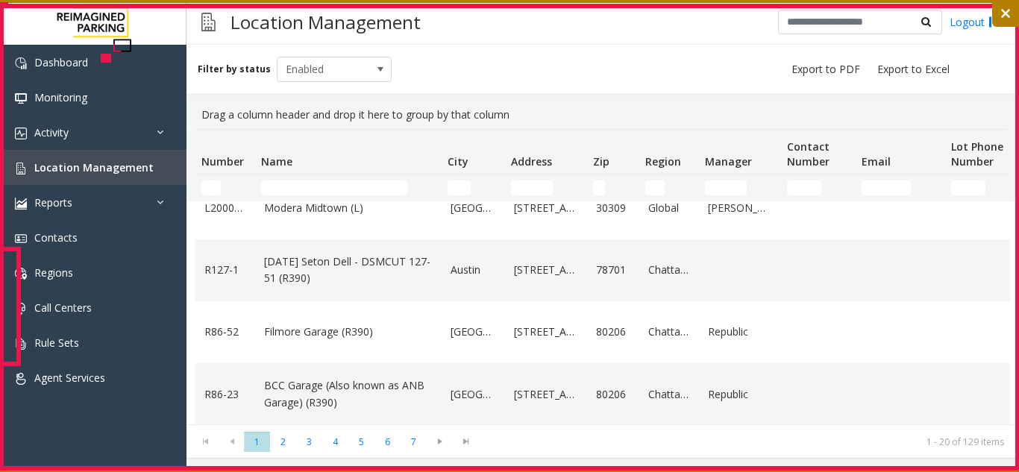
click at [109, 59] on icon at bounding box center [509, 236] width 1019 height 472
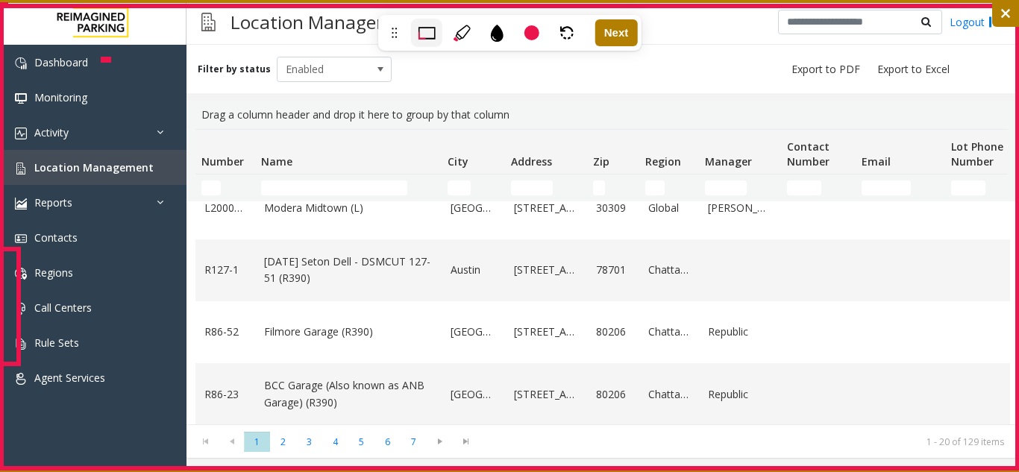
click at [495, 28] on icon at bounding box center [496, 33] width 13 height 17
click at [529, 34] on div at bounding box center [531, 32] width 15 height 15
click at [436, 71] on div at bounding box center [437, 67] width 15 height 15
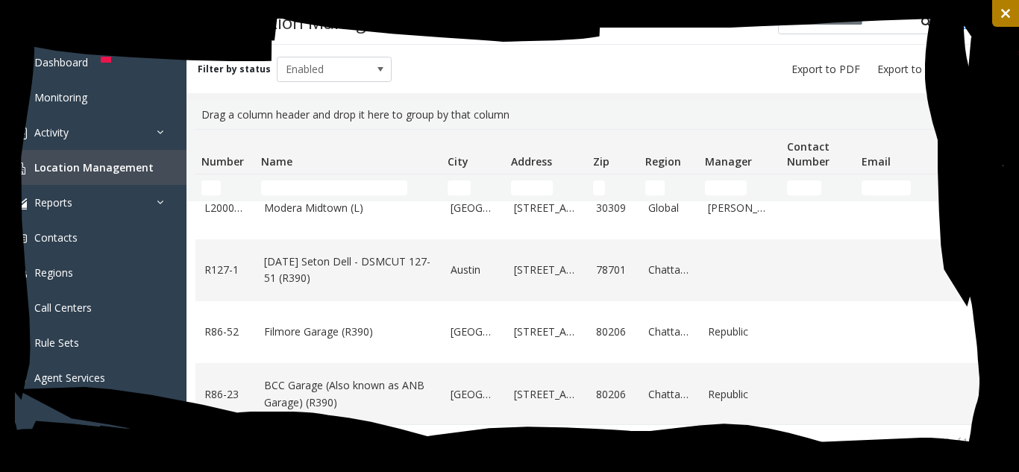
drag, startPoint x: 0, startPoint y: 23, endPoint x: 973, endPoint y: 43, distance: 973.5
click at [973, 43] on icon at bounding box center [509, 236] width 1019 height 472
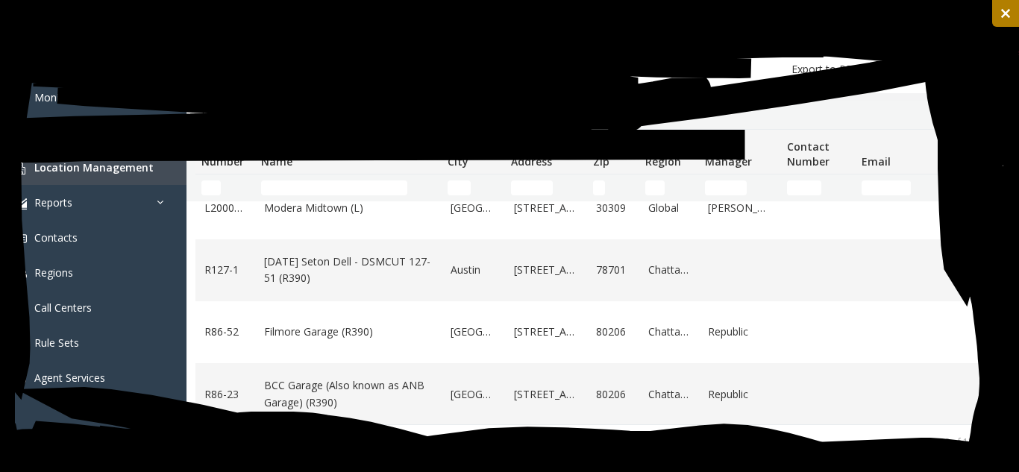
drag, startPoint x: 295, startPoint y: 135, endPoint x: 659, endPoint y: 110, distance: 364.9
click at [659, 110] on icon at bounding box center [509, 236] width 1019 height 472
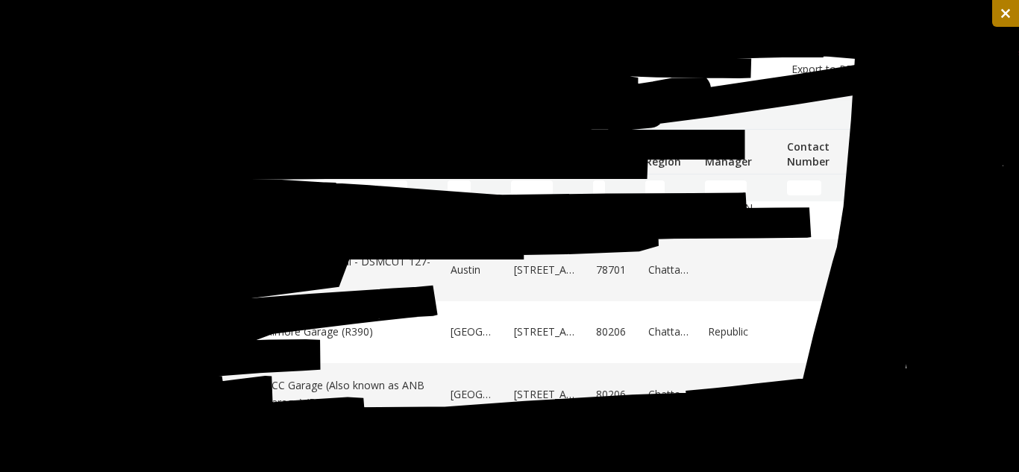
drag, startPoint x: 537, startPoint y: 245, endPoint x: 900, endPoint y: 140, distance: 377.9
click at [914, 83] on icon at bounding box center [509, 236] width 1019 height 472
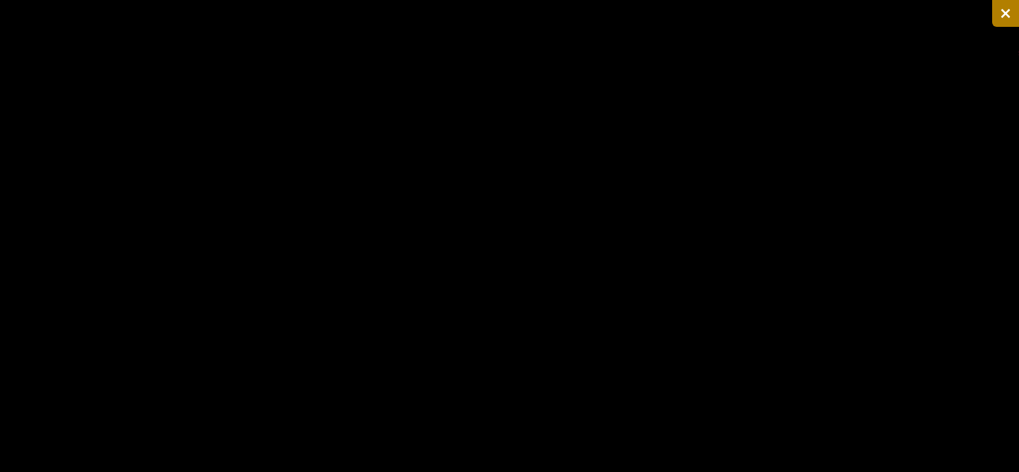
drag, startPoint x: 900, startPoint y: 140, endPoint x: 923, endPoint y: 388, distance: 248.7
click at [923, 388] on icon at bounding box center [509, 236] width 1019 height 472
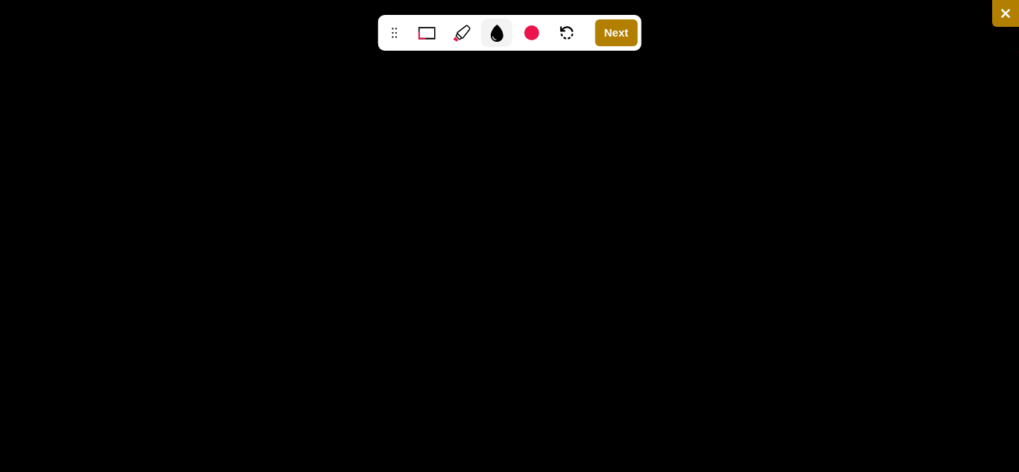
click at [460, 26] on icon at bounding box center [461, 33] width 17 height 17
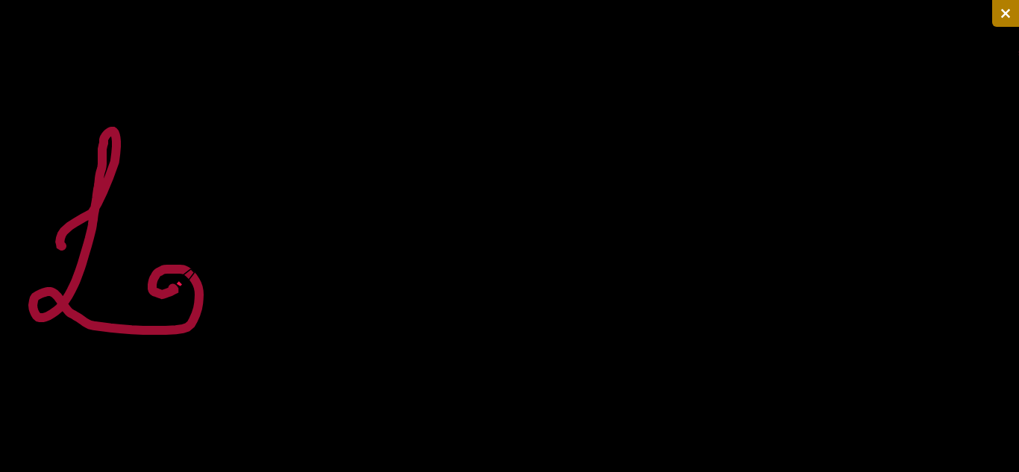
drag, startPoint x: 62, startPoint y: 246, endPoint x: 172, endPoint y: 288, distance: 118.0
click at [172, 288] on icon at bounding box center [509, 236] width 1019 height 472
drag, startPoint x: 151, startPoint y: 216, endPoint x: 175, endPoint y: 254, distance: 45.9
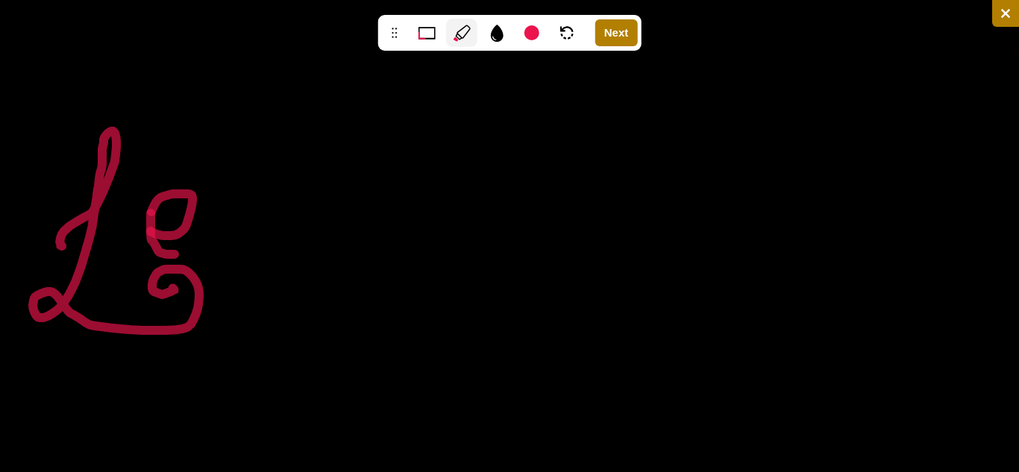
click at [601, 29] on div "Next" at bounding box center [616, 32] width 43 height 27
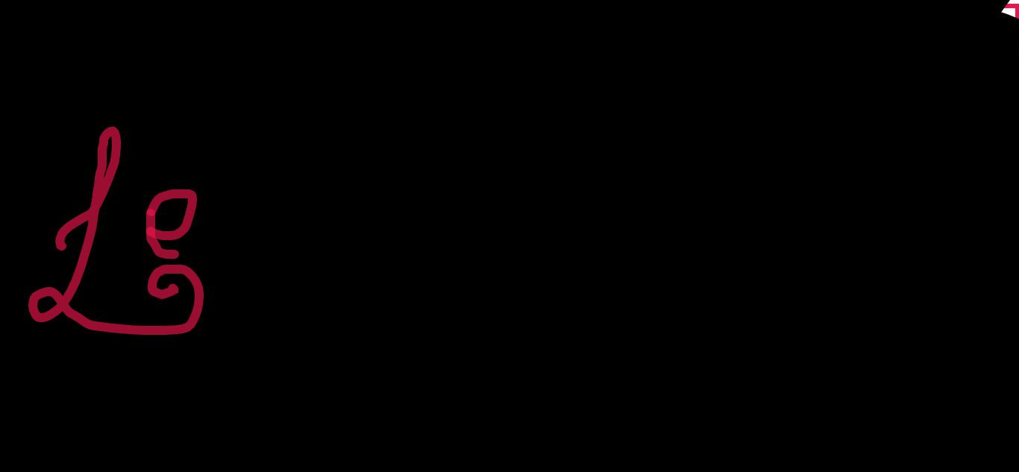
click at [162, 207] on icon at bounding box center [519, 238] width 995 height 418
drag, startPoint x: 172, startPoint y: 253, endPoint x: 468, endPoint y: 58, distance: 353.7
click at [207, 252] on icon at bounding box center [509, 236] width 1019 height 472
click at [471, 54] on icon at bounding box center [519, 238] width 995 height 418
drag, startPoint x: 471, startPoint y: 54, endPoint x: 580, endPoint y: 368, distance: 333.1
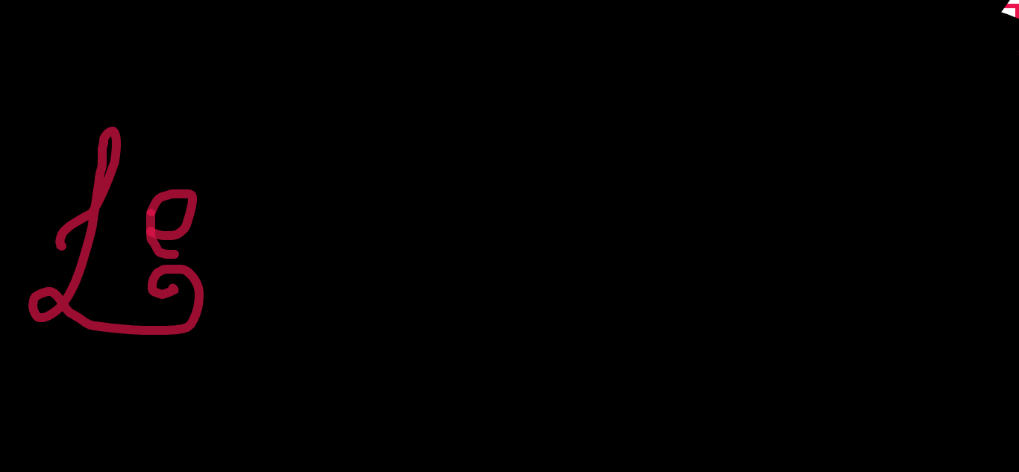
click at [569, 454] on icon at bounding box center [509, 236] width 1019 height 472
click at [565, 48] on icon at bounding box center [519, 238] width 995 height 418
drag, startPoint x: 327, startPoint y: 63, endPoint x: 265, endPoint y: 101, distance: 73.3
click at [265, 101] on icon at bounding box center [506, 249] width 1010 height 442
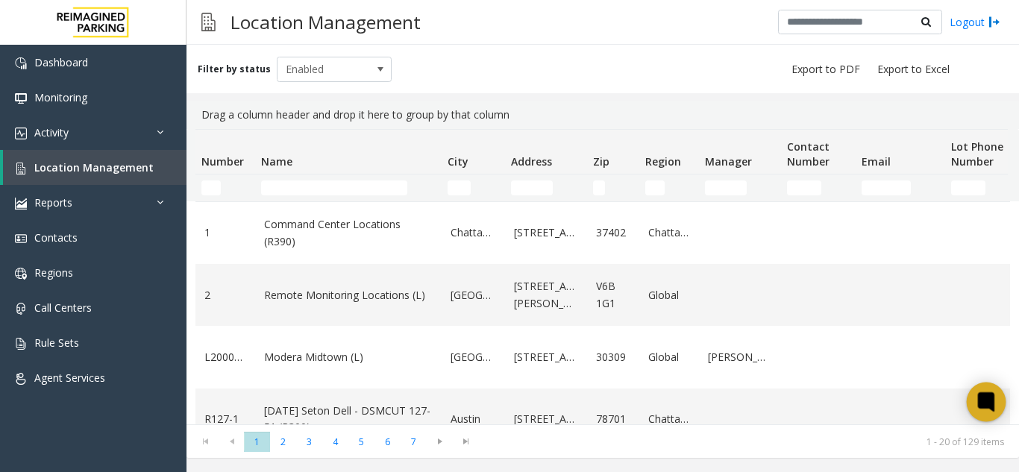
click at [999, 409] on div at bounding box center [987, 403] width 40 height 40
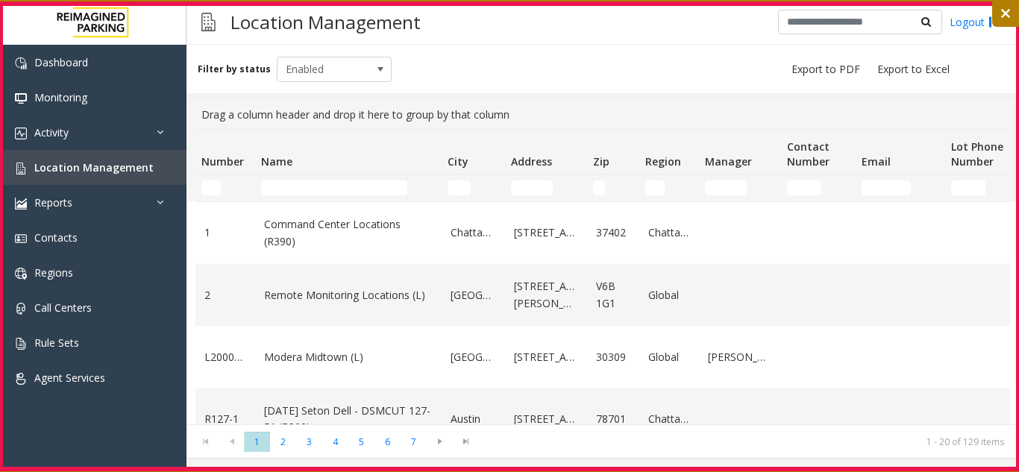
drag, startPoint x: 1, startPoint y: 4, endPoint x: 1021, endPoint y: 470, distance: 1121.8
click at [1018, 470] on html "Dashboard Monitoring Activity Daily Activity Lane Activity Agent Activity Quali…" at bounding box center [509, 236] width 1019 height 472
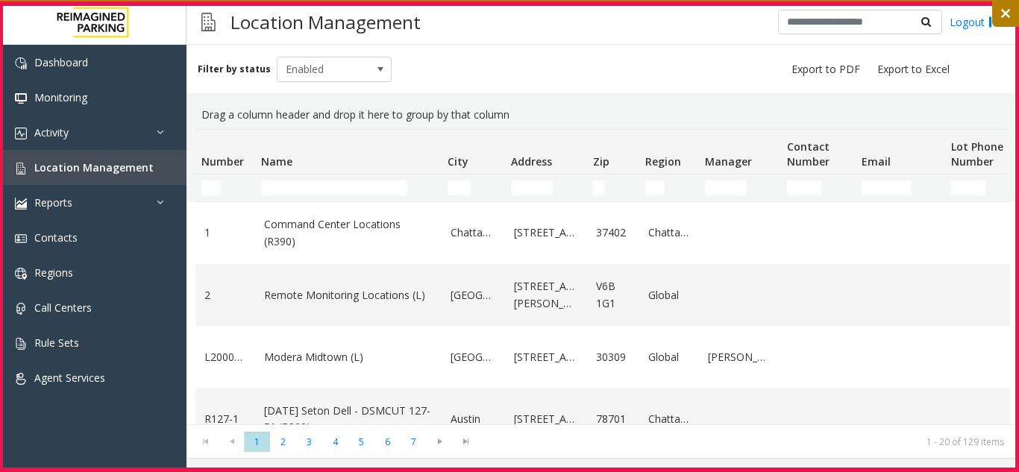
click at [1017, 470] on rect at bounding box center [509, 237] width 1017 height 466
click at [494, 34] on icon at bounding box center [496, 33] width 13 height 17
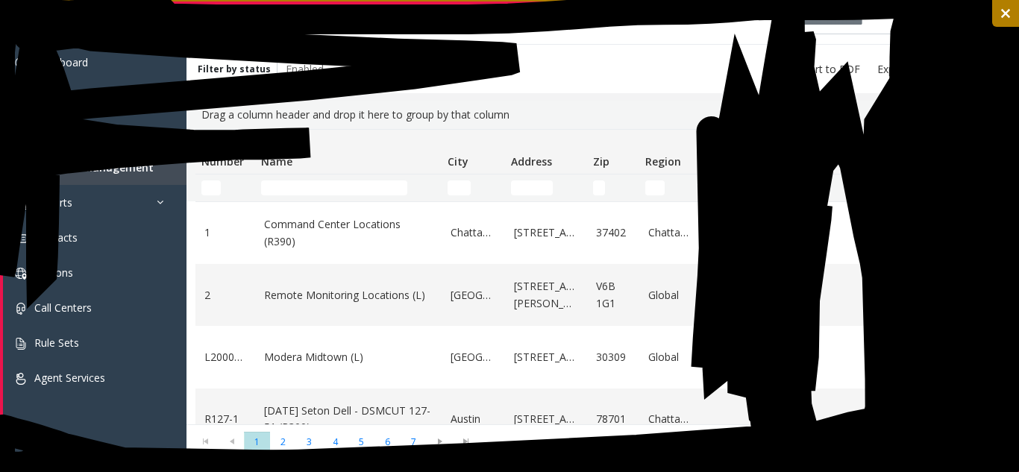
drag, startPoint x: 17, startPoint y: 165, endPoint x: 644, endPoint y: 7, distance: 646.7
click at [644, 7] on icon at bounding box center [509, 236] width 1019 height 472
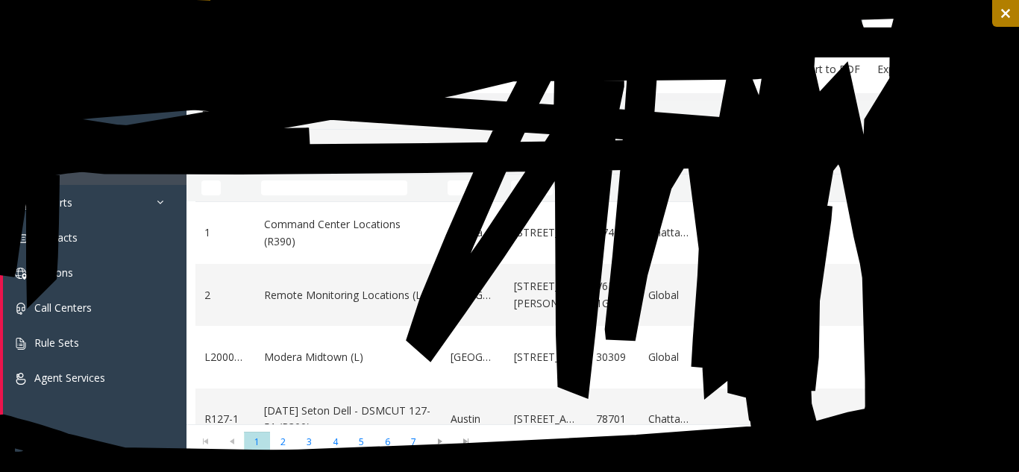
drag, startPoint x: 571, startPoint y: 428, endPoint x: 214, endPoint y: 1, distance: 557.0
click at [214, 1] on icon at bounding box center [509, 236] width 1019 height 472
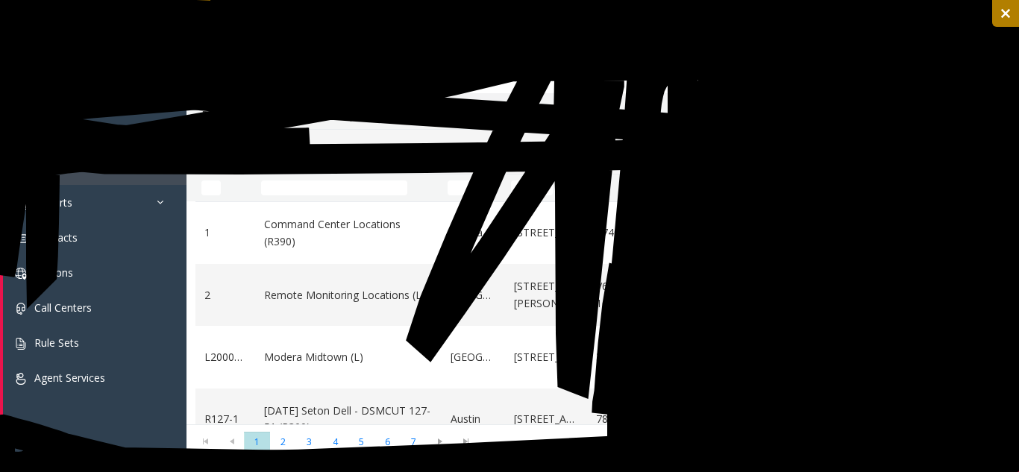
drag, startPoint x: 856, startPoint y: 7, endPoint x: 653, endPoint y: 2, distance: 202.9
click at [674, 72] on icon at bounding box center [509, 236] width 1019 height 472
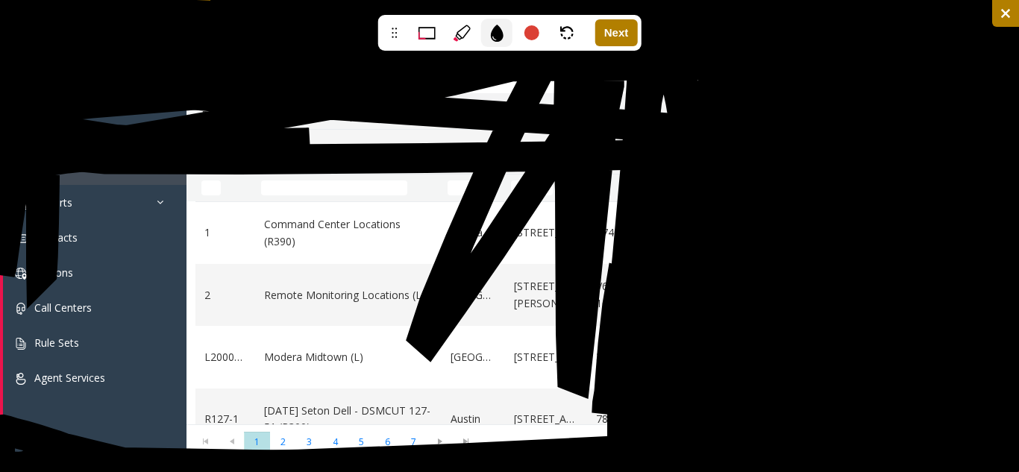
click at [661, 118] on icon at bounding box center [509, 236] width 1019 height 472
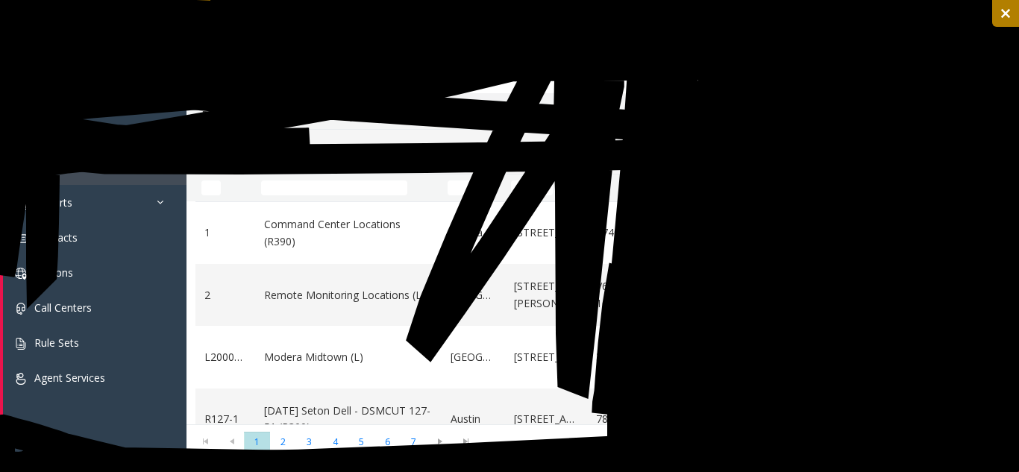
drag, startPoint x: 668, startPoint y: 142, endPoint x: 659, endPoint y: 134, distance: 12.7
click at [668, 131] on icon at bounding box center [509, 236] width 1019 height 472
drag, startPoint x: 659, startPoint y: 134, endPoint x: 653, endPoint y: 126, distance: 9.1
click at [656, 142] on icon at bounding box center [509, 236] width 1019 height 472
drag, startPoint x: 465, startPoint y: 147, endPoint x: 337, endPoint y: 75, distance: 146.3
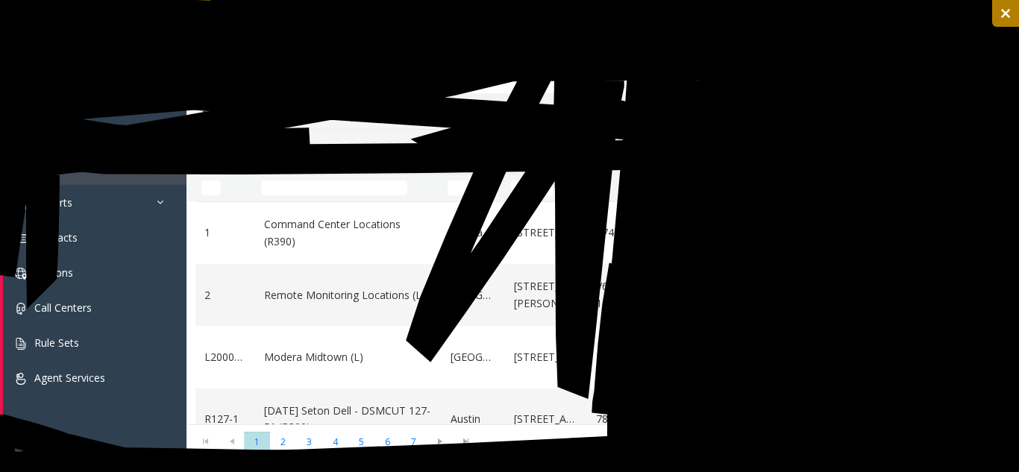
click at [272, 82] on icon at bounding box center [509, 236] width 1019 height 472
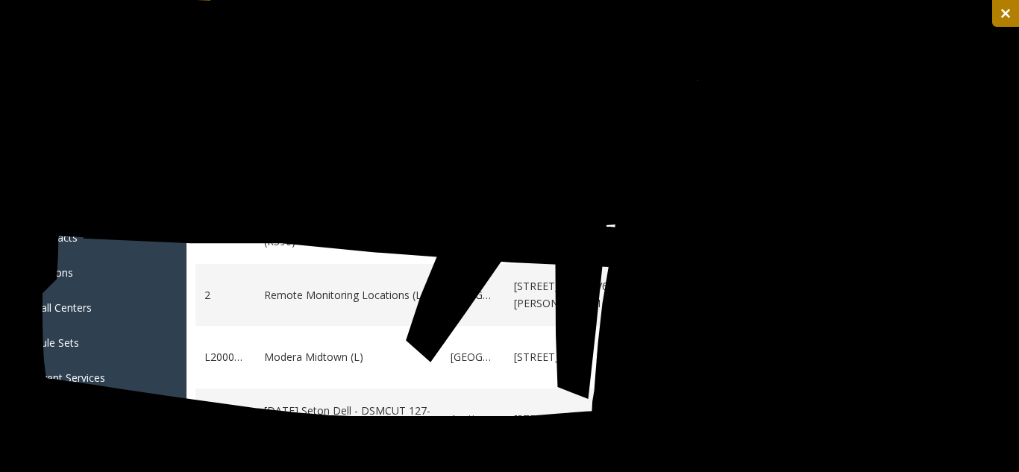
drag, startPoint x: 0, startPoint y: 121, endPoint x: 70, endPoint y: 431, distance: 318.1
click at [70, 431] on icon at bounding box center [509, 236] width 1019 height 472
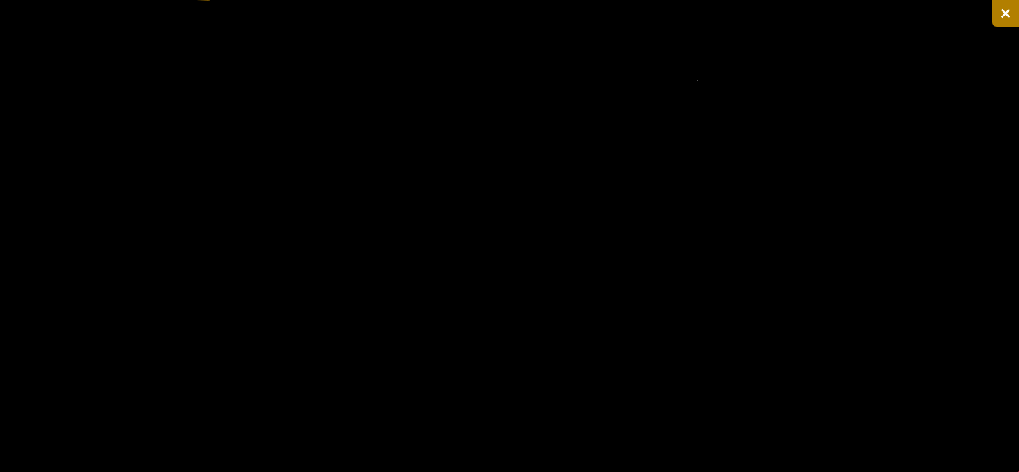
drag, startPoint x: 615, startPoint y: 215, endPoint x: 247, endPoint y: 28, distance: 412.6
click at [247, 28] on icon at bounding box center [509, 236] width 1019 height 472
drag, startPoint x: 219, startPoint y: 45, endPoint x: 230, endPoint y: 40, distance: 11.7
click at [242, 35] on icon at bounding box center [509, 236] width 1019 height 472
drag, startPoint x: 257, startPoint y: 16, endPoint x: 234, endPoint y: 25, distance: 24.8
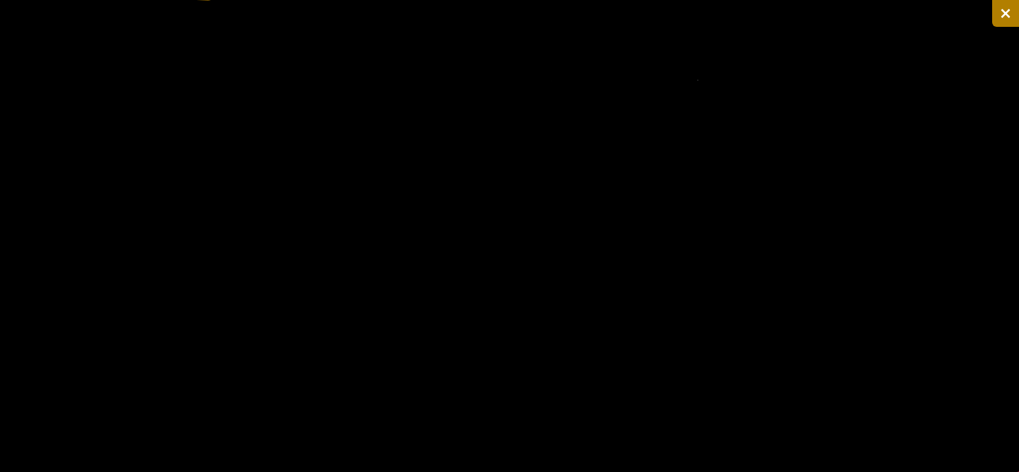
click at [236, 32] on icon at bounding box center [509, 236] width 1019 height 472
drag, startPoint x: 233, startPoint y: 22, endPoint x: 894, endPoint y: 73, distance: 662.8
click at [979, 72] on icon at bounding box center [509, 236] width 1019 height 472
click at [313, 420] on icon at bounding box center [487, 233] width 974 height 457
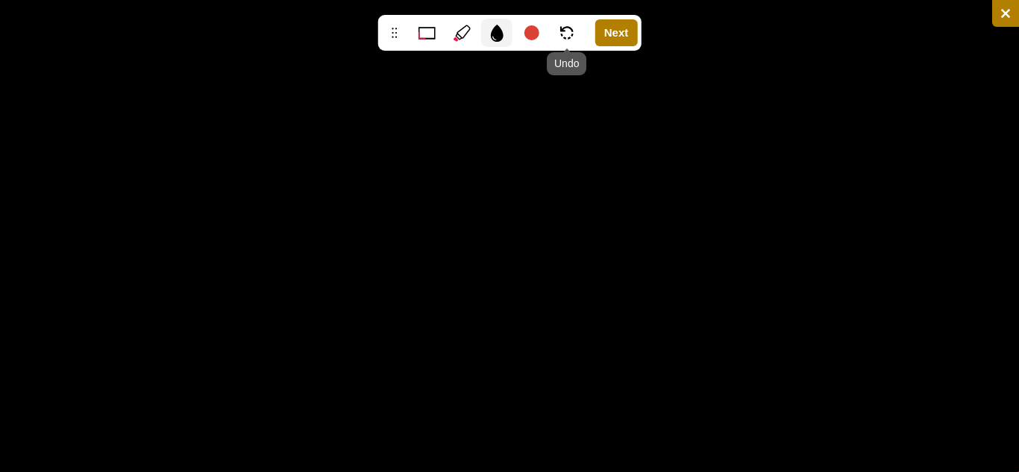
click at [566, 32] on icon at bounding box center [566, 32] width 13 height 13
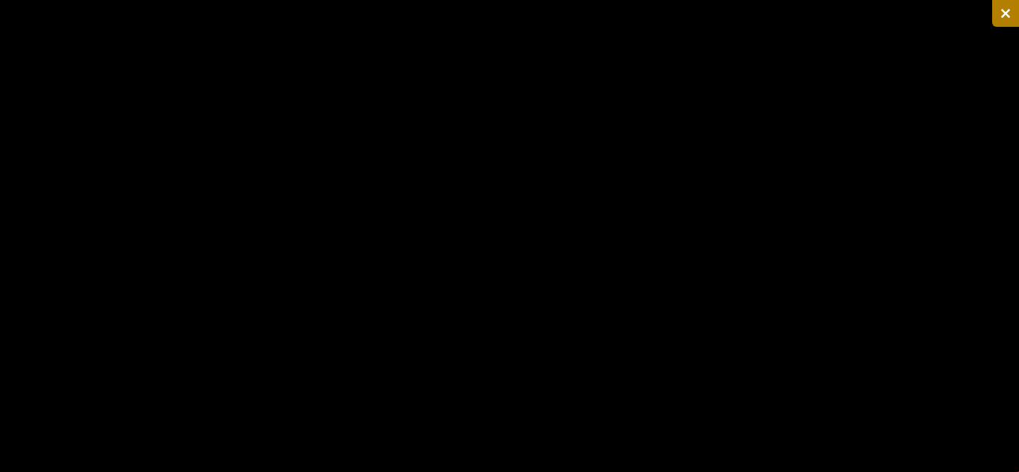
drag, startPoint x: 361, startPoint y: 254, endPoint x: 139, endPoint y: 39, distance: 309.6
click at [139, 39] on icon at bounding box center [509, 236] width 1019 height 472
drag, startPoint x: 0, startPoint y: 427, endPoint x: 62, endPoint y: 244, distance: 193.6
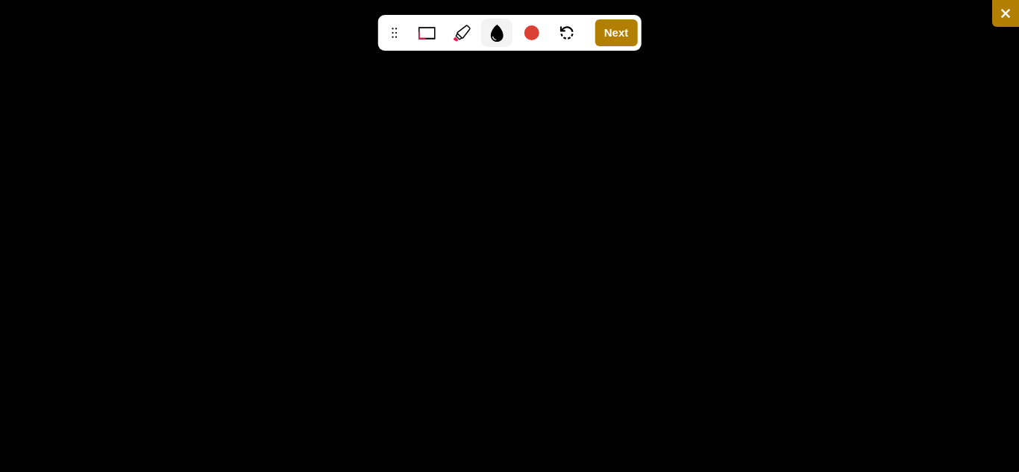
click at [461, 22] on div at bounding box center [461, 33] width 31 height 28
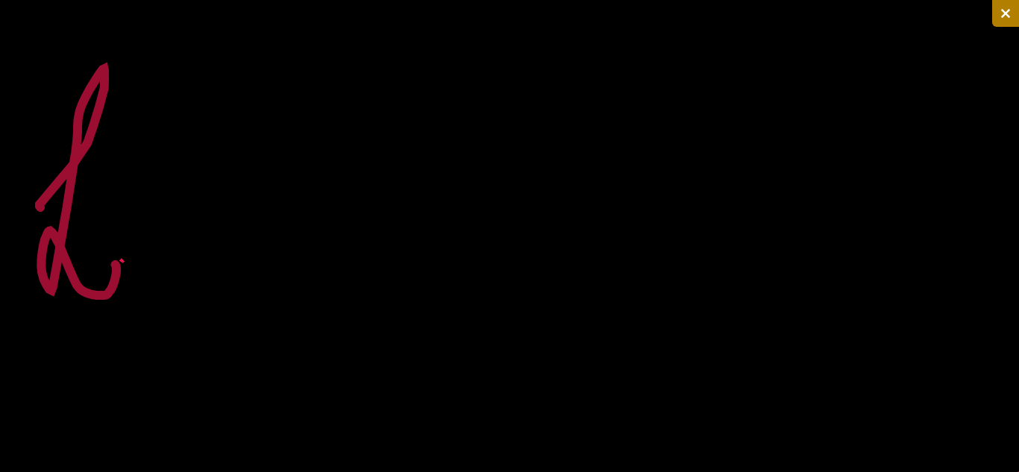
drag, startPoint x: 40, startPoint y: 207, endPoint x: 115, endPoint y: 265, distance: 94.1
click at [115, 265] on icon at bounding box center [509, 236] width 1019 height 472
drag, startPoint x: 171, startPoint y: 271, endPoint x: 357, endPoint y: 75, distance: 270.1
click at [357, 75] on icon at bounding box center [505, 226] width 1011 height 420
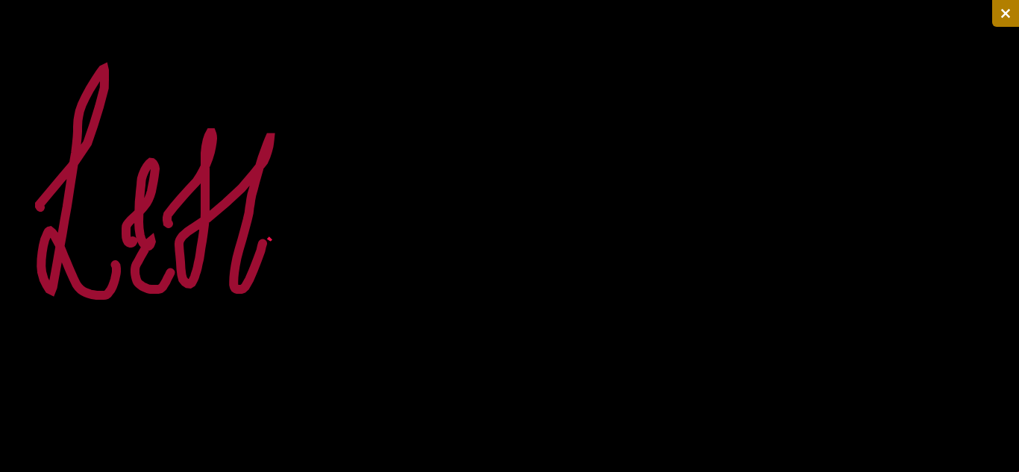
drag, startPoint x: 169, startPoint y: 224, endPoint x: 263, endPoint y: 243, distance: 96.0
click at [263, 243] on icon at bounding box center [509, 236] width 1019 height 472
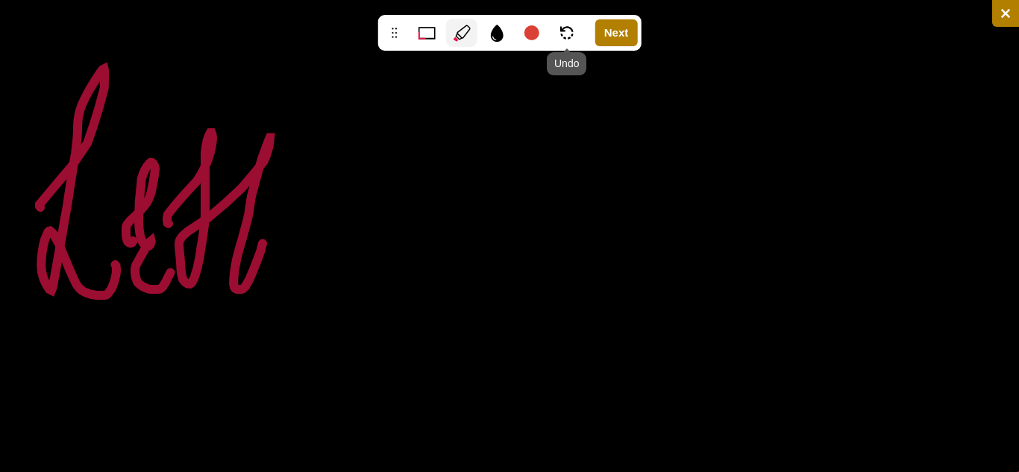
click at [570, 27] on icon at bounding box center [566, 32] width 13 height 13
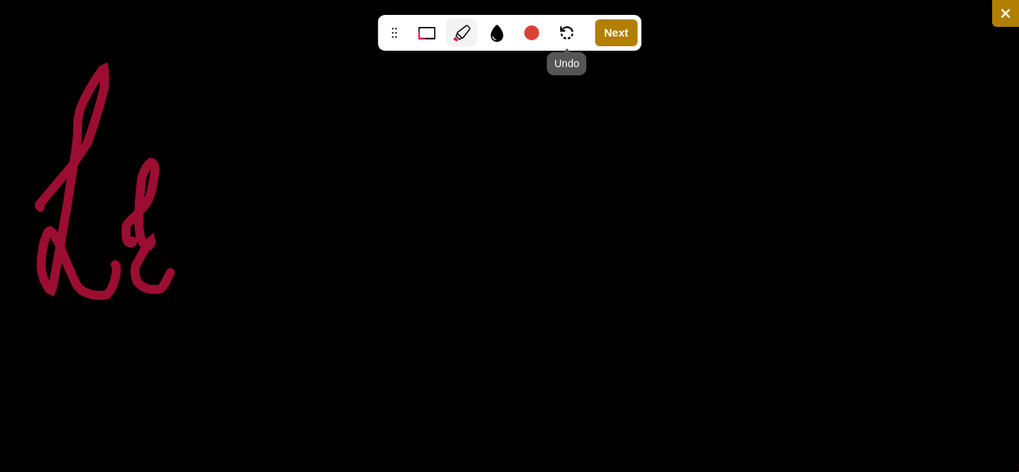
click at [570, 27] on icon at bounding box center [566, 32] width 13 height 13
click at [570, 26] on icon at bounding box center [566, 32] width 13 height 13
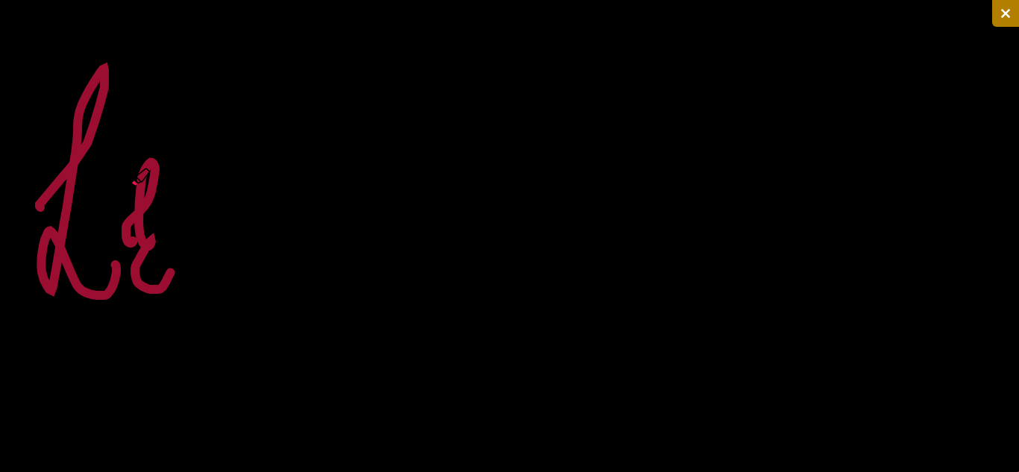
click at [128, 187] on icon at bounding box center [487, 233] width 974 height 457
drag, startPoint x: 177, startPoint y: 260, endPoint x: 170, endPoint y: 279, distance: 20.5
click at [170, 279] on icon at bounding box center [509, 236] width 1019 height 472
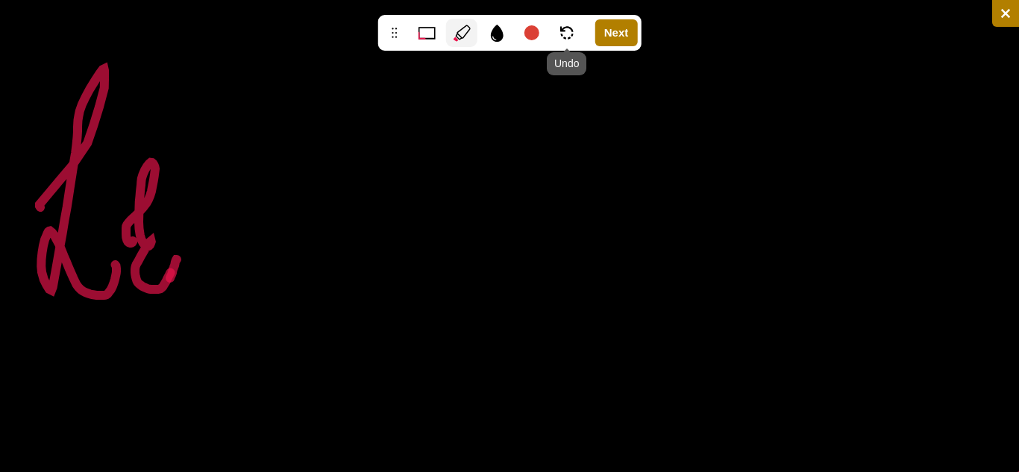
click at [571, 27] on icon at bounding box center [566, 32] width 13 height 13
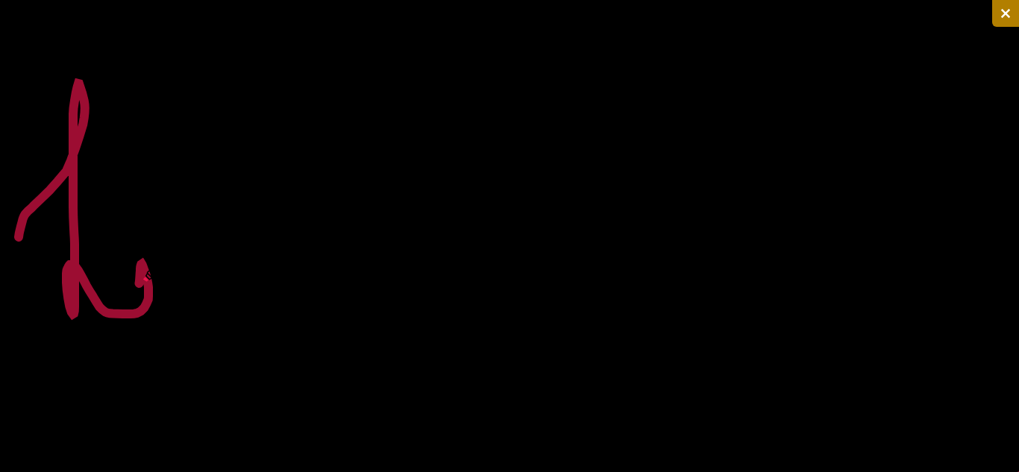
drag, startPoint x: 19, startPoint y: 237, endPoint x: 139, endPoint y: 283, distance: 128.7
click at [139, 283] on icon at bounding box center [509, 236] width 1019 height 472
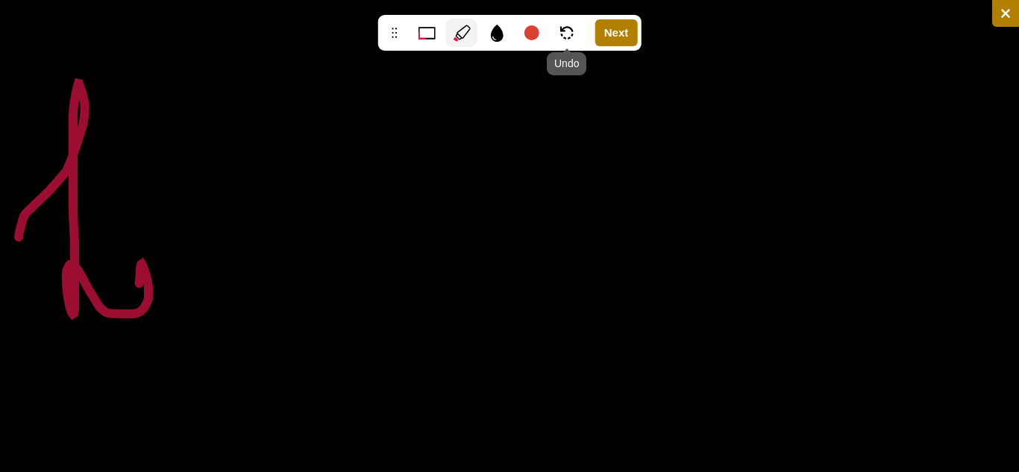
click at [565, 19] on div "Undo" at bounding box center [566, 33] width 31 height 28
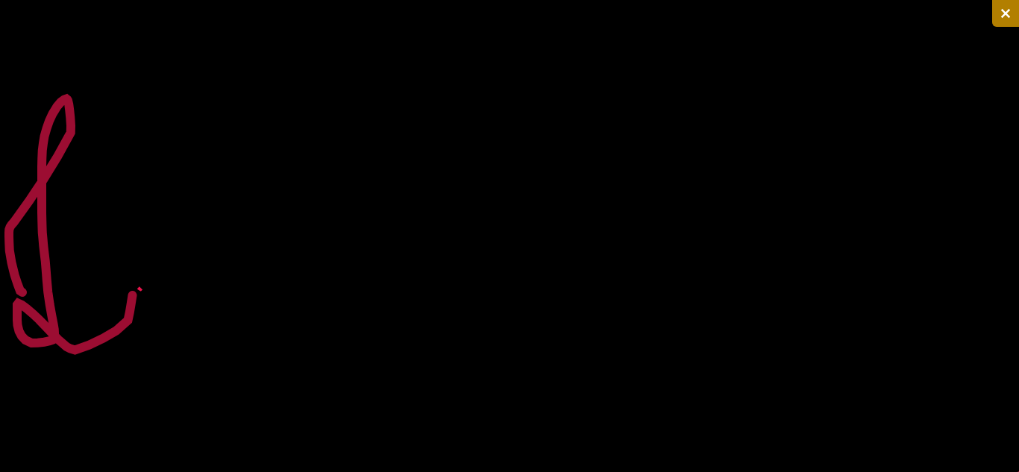
drag, startPoint x: 22, startPoint y: 292, endPoint x: 133, endPoint y: 293, distance: 110.4
click at [133, 293] on icon at bounding box center [509, 236] width 1019 height 472
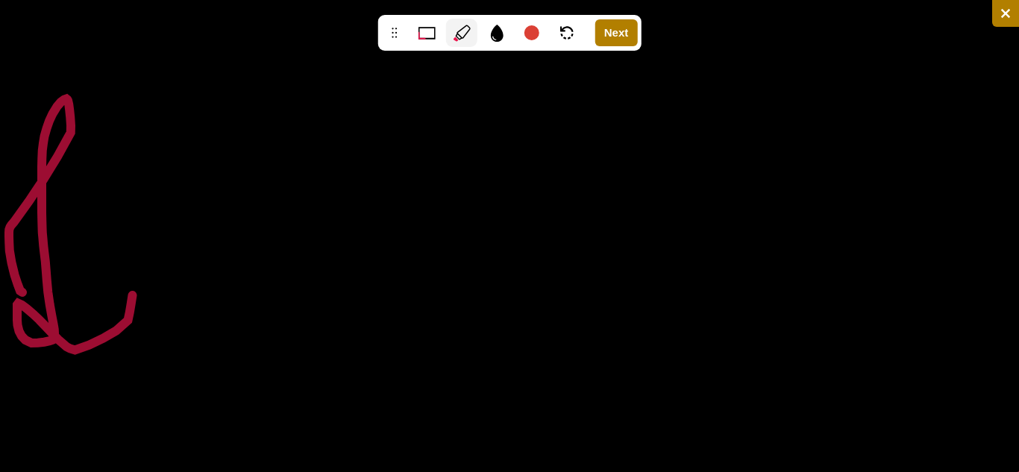
click at [992, 11] on div at bounding box center [1005, 13] width 27 height 27
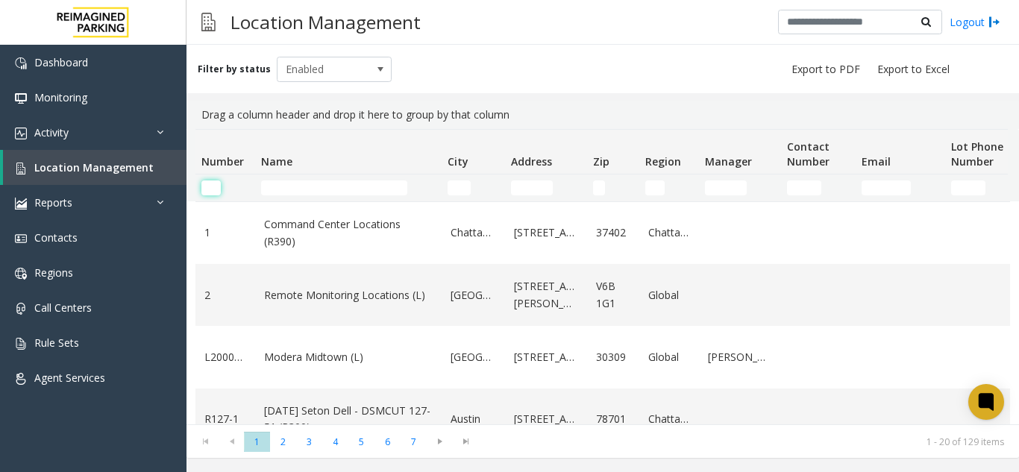
click at [212, 185] on input "Number Filter" at bounding box center [210, 187] width 19 height 15
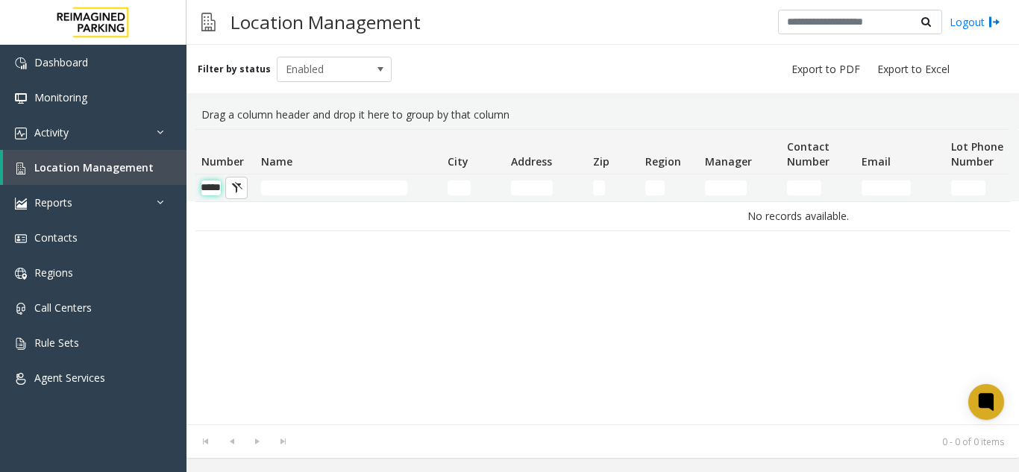
click at [207, 189] on input "*****" at bounding box center [210, 187] width 19 height 15
click at [216, 195] on input "*****" at bounding box center [210, 187] width 19 height 15
click at [214, 189] on input "*****" at bounding box center [210, 187] width 19 height 15
click at [211, 187] on input "*****" at bounding box center [210, 187] width 19 height 15
click at [201, 181] on input "******" at bounding box center [210, 187] width 19 height 15
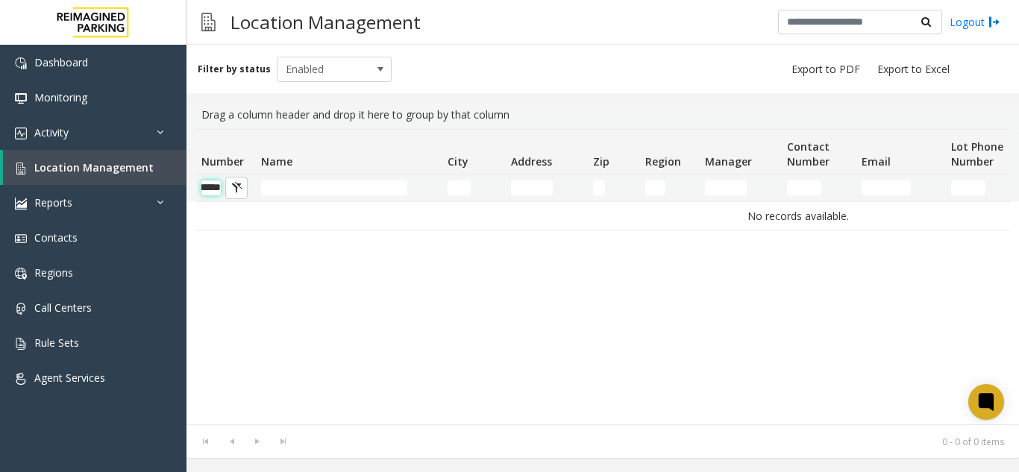
click at [204, 183] on input "******" at bounding box center [210, 187] width 19 height 15
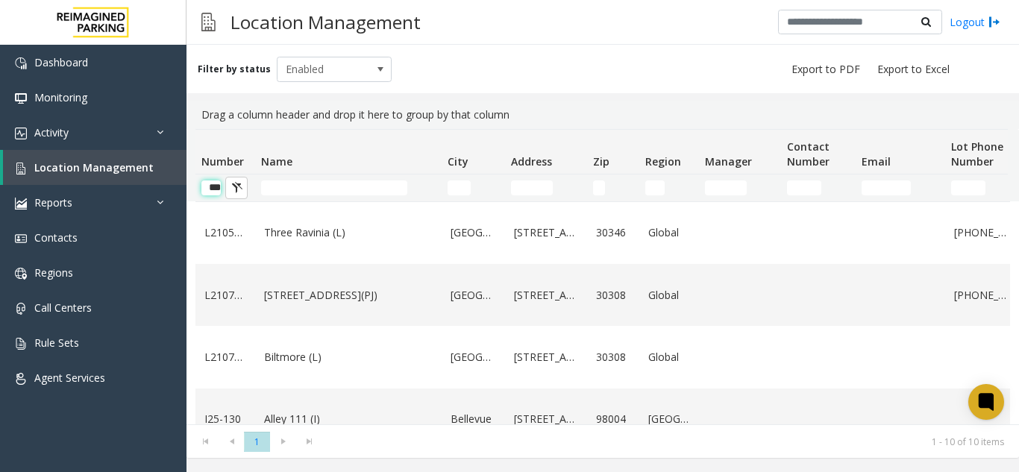
scroll to position [0, 4]
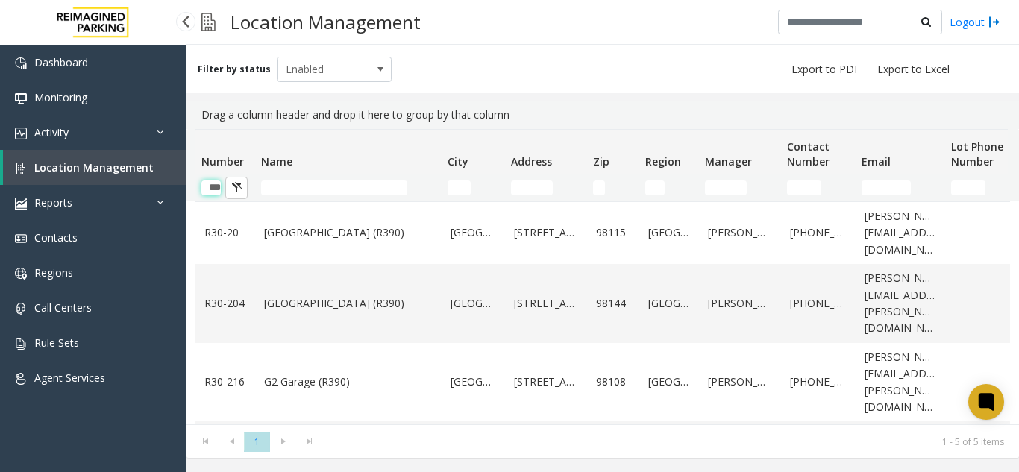
type input "***"
click at [214, 188] on input "***" at bounding box center [210, 187] width 19 height 15
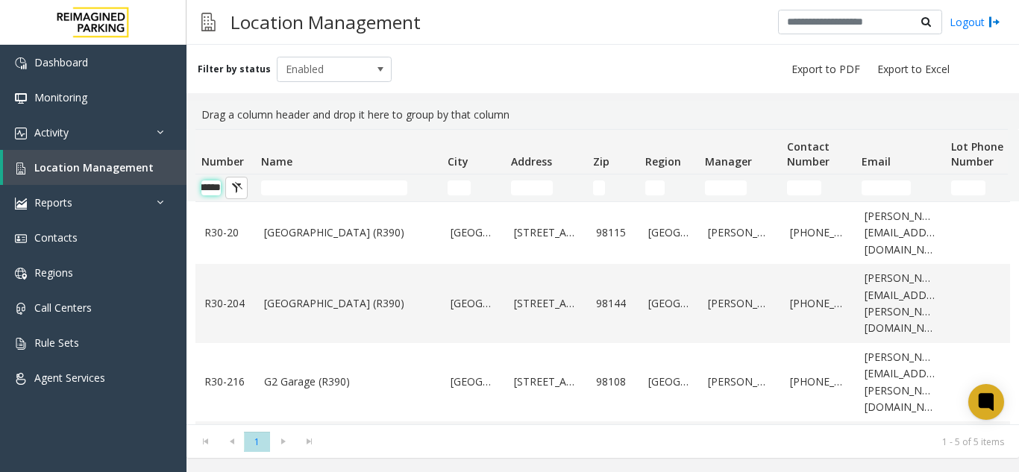
scroll to position [0, 22]
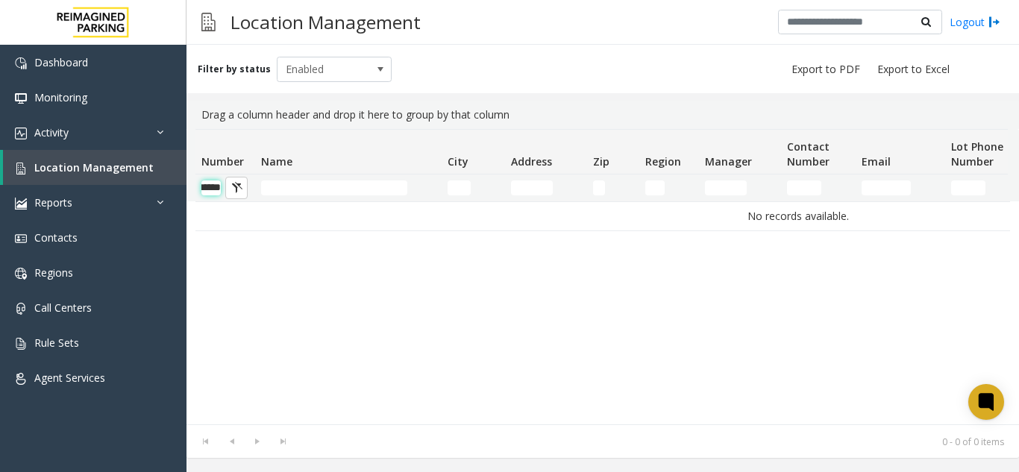
click at [213, 191] on input "******" at bounding box center [210, 187] width 19 height 15
click at [214, 178] on td "******" at bounding box center [225, 188] width 60 height 27
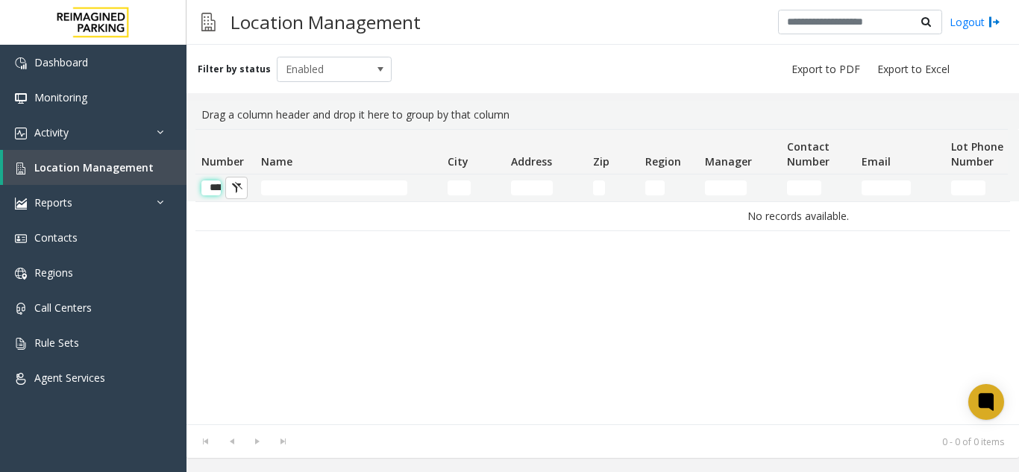
click at [213, 187] on input "******" at bounding box center [210, 187] width 19 height 15
drag, startPoint x: 213, startPoint y: 187, endPoint x: 254, endPoint y: 195, distance: 41.8
click at [254, 195] on td "******" at bounding box center [225, 188] width 60 height 27
click at [209, 190] on input "******" at bounding box center [210, 187] width 19 height 15
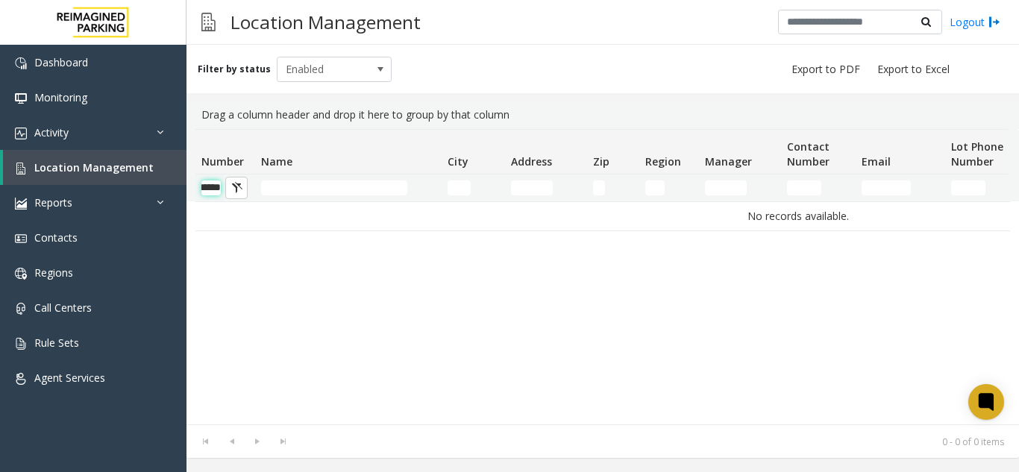
click at [213, 189] on input "******" at bounding box center [210, 187] width 19 height 15
type input "*****"
click at [230, 184] on button "Number Filter" at bounding box center [236, 188] width 22 height 22
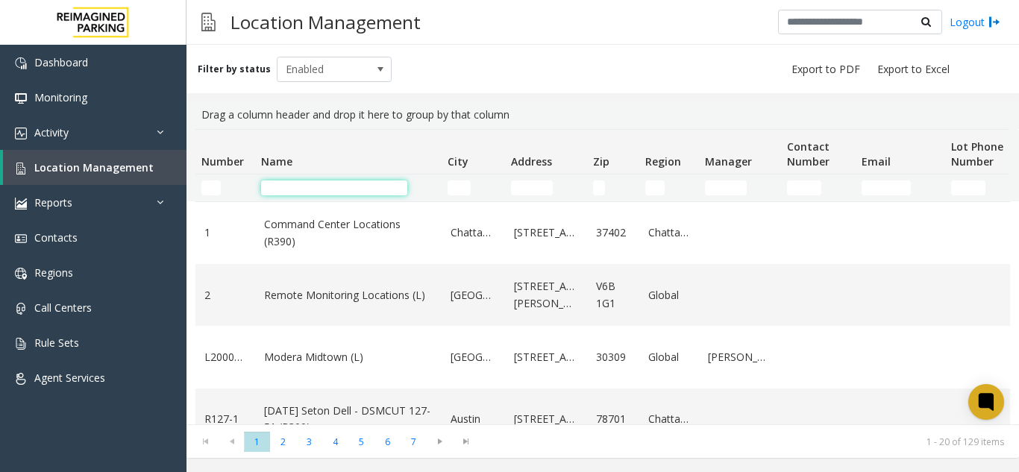
click at [303, 186] on input "Name Filter" at bounding box center [334, 187] width 146 height 15
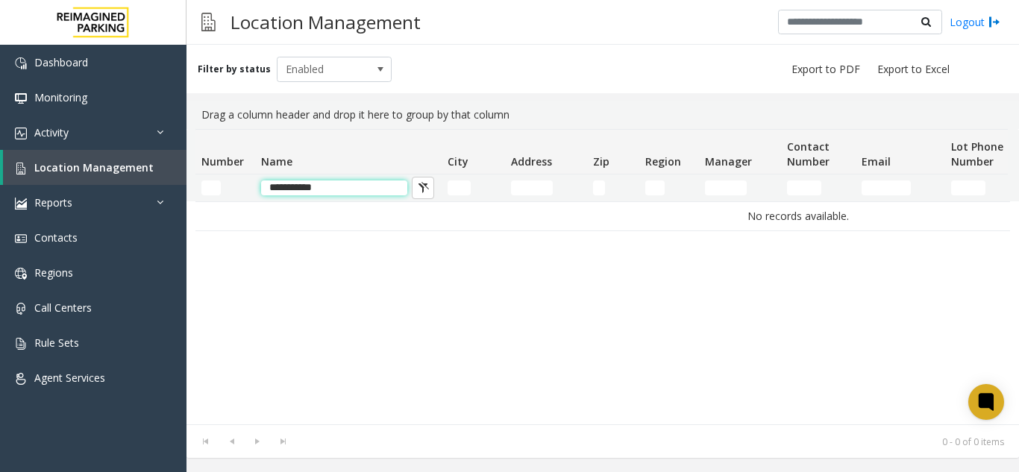
click at [299, 182] on input "**********" at bounding box center [334, 187] width 146 height 15
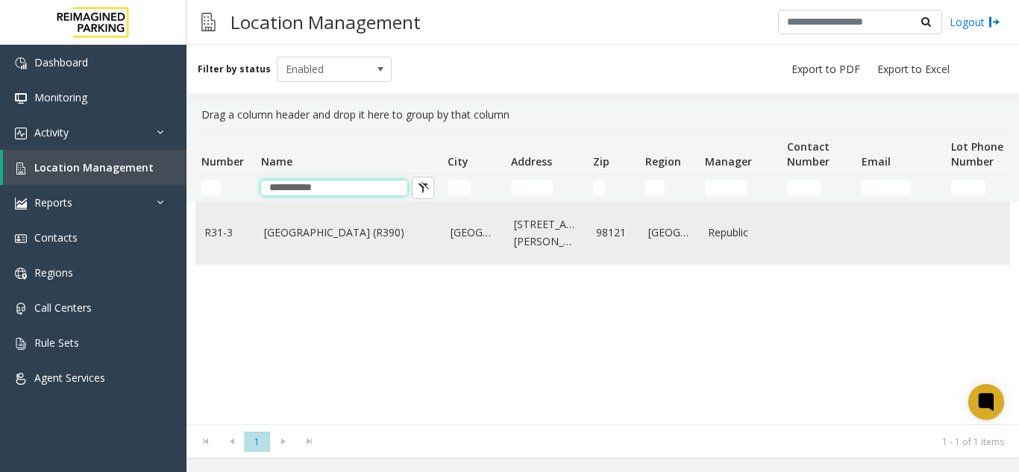
type input "**********"
click at [283, 236] on link "Bell Street Garage (R390)" at bounding box center [348, 232] width 169 height 16
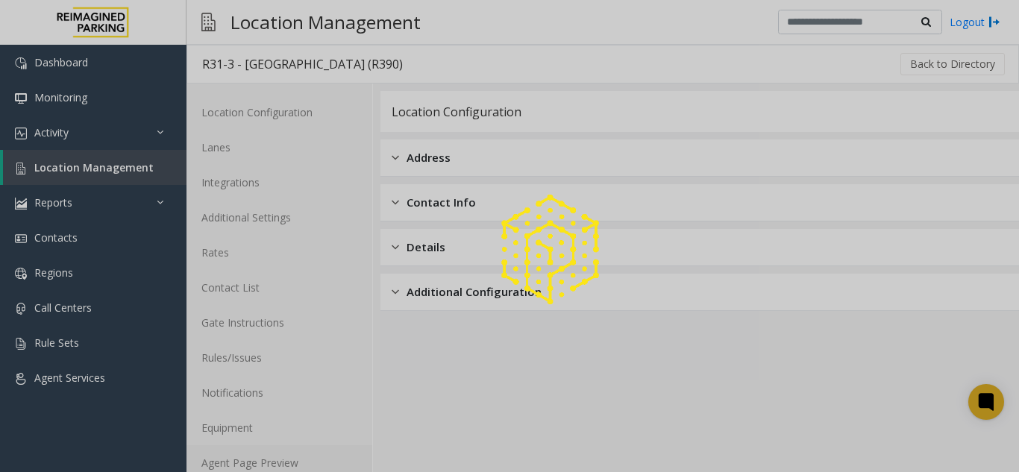
click at [291, 467] on link "Agent Page Preview" at bounding box center [279, 462] width 186 height 35
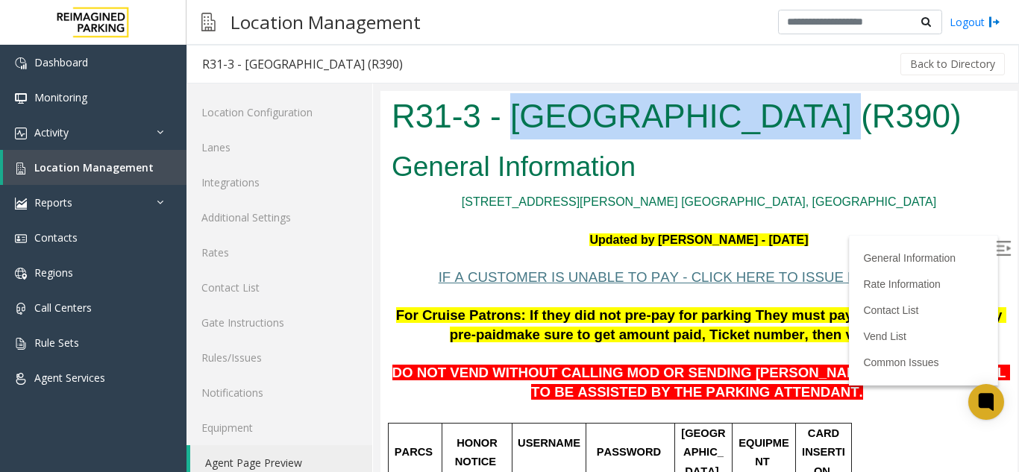
click at [996, 248] on img at bounding box center [1003, 248] width 15 height 15
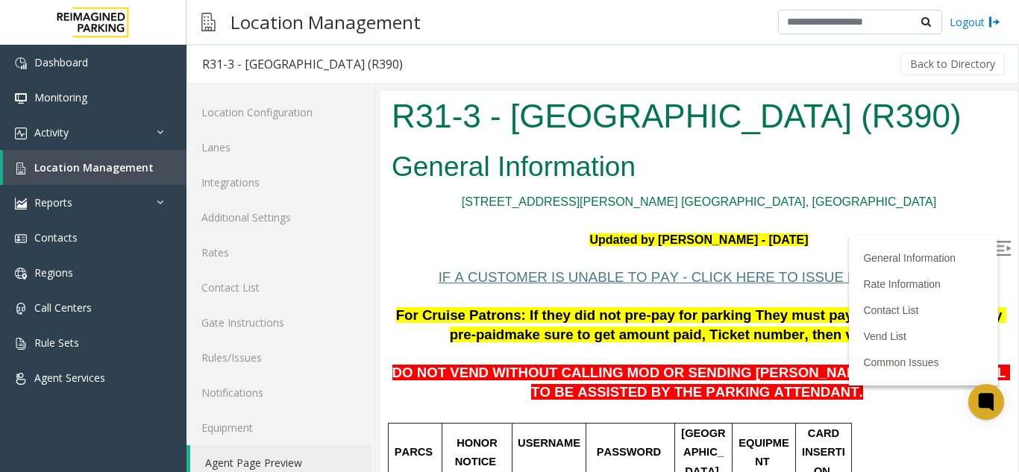
click at [606, 368] on span "DO NOT VEND WITHOUT CALLING MOD OR SENDING [PERSON_NAME] TO THE 5TH LEVEL TO BE…" at bounding box center [701, 382] width 618 height 35
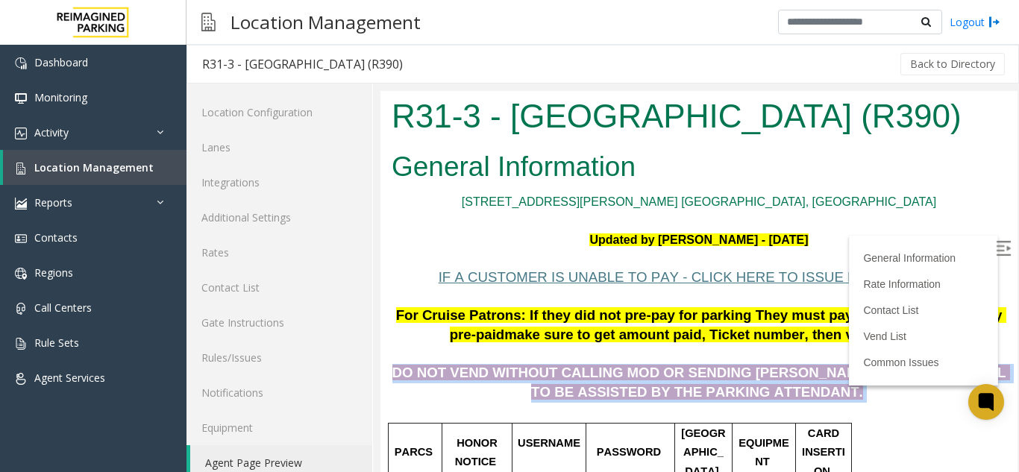
click at [606, 368] on span "DO NOT VEND WITHOUT CALLING MOD OR SENDING [PERSON_NAME] TO THE 5TH LEVEL TO BE…" at bounding box center [701, 382] width 618 height 35
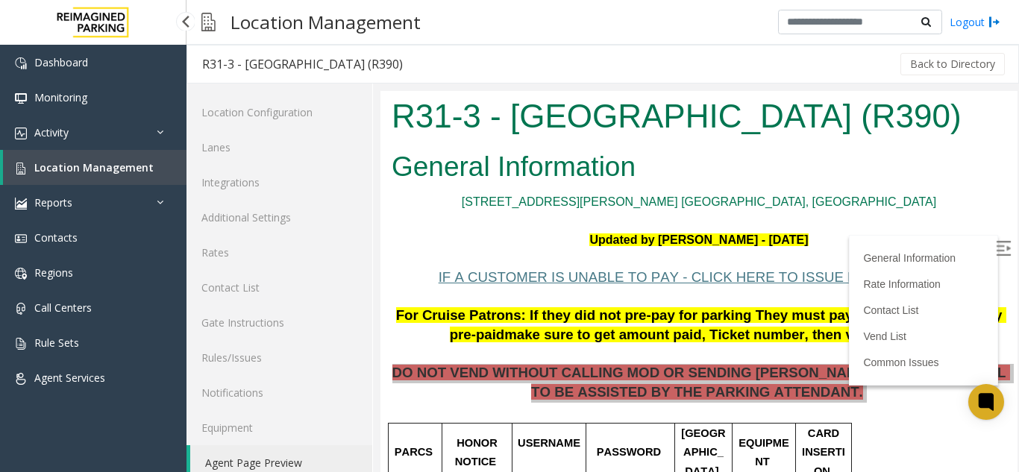
click at [134, 164] on span "Location Management" at bounding box center [93, 167] width 119 height 14
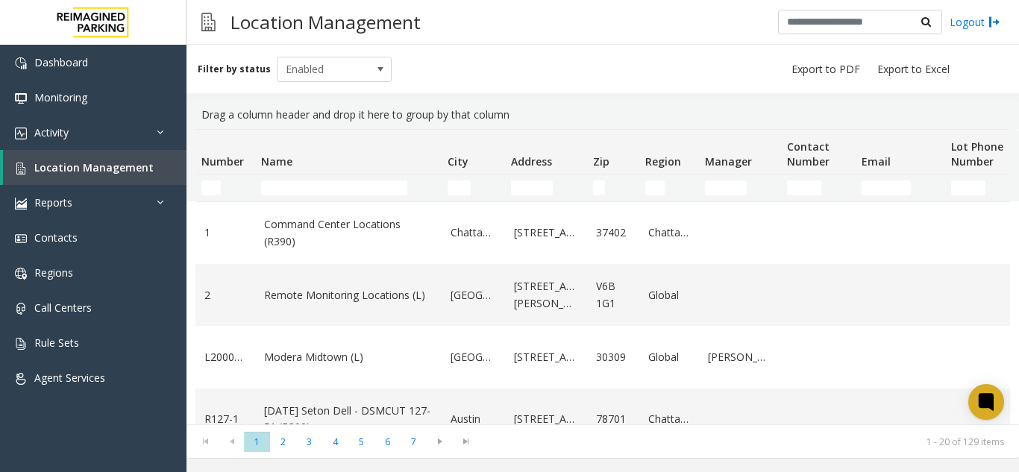
click at [221, 187] on kendo-grid-filter-wrapper-cell "Number Filter" at bounding box center [225, 187] width 48 height 15
click at [216, 188] on input "Number Filter" at bounding box center [210, 187] width 19 height 15
click at [394, 187] on input "Name Filter" at bounding box center [334, 187] width 146 height 15
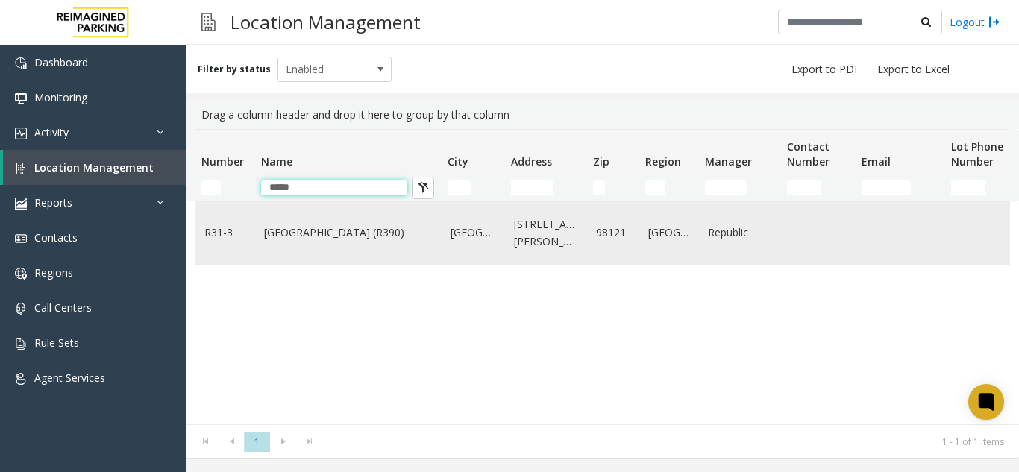
type input "****"
click at [340, 222] on td "Bell Street Garage (R390)" at bounding box center [348, 233] width 186 height 62
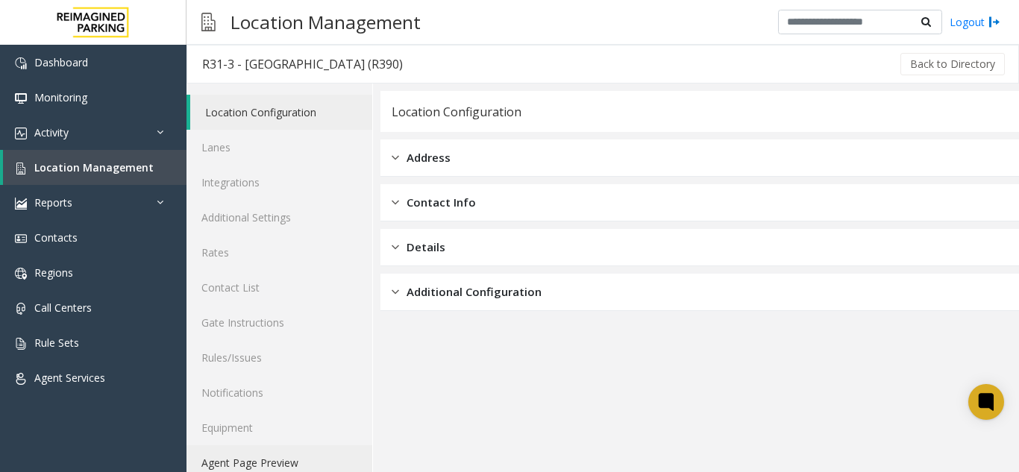
click at [236, 459] on link "Agent Page Preview" at bounding box center [279, 462] width 186 height 35
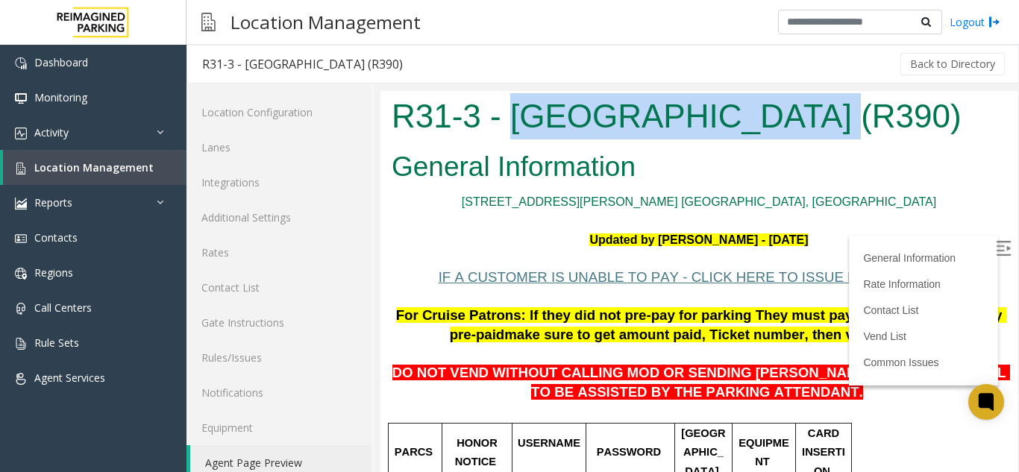
click at [694, 125] on h1 "R31-3 - [GEOGRAPHIC_DATA] (R390)" at bounding box center [699, 116] width 615 height 46
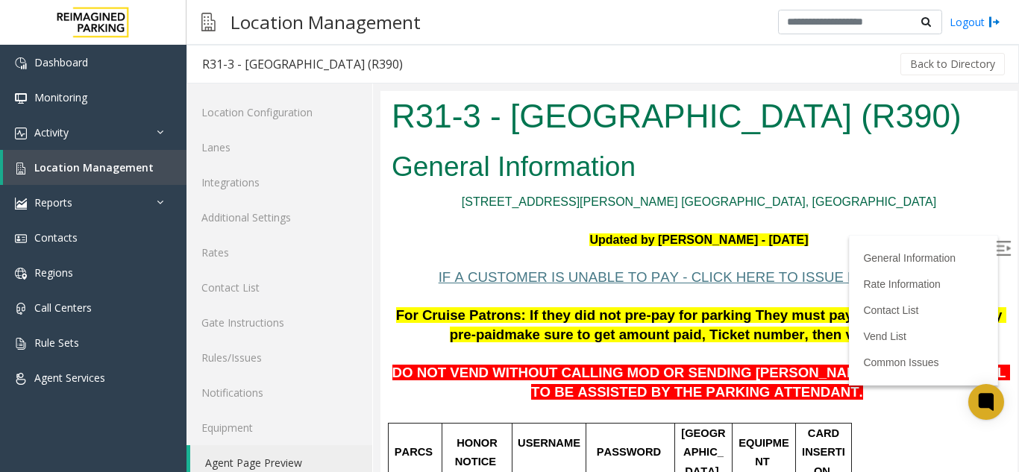
click at [691, 204] on link "[STREET_ADDRESS][PERSON_NAME] [GEOGRAPHIC_DATA], [GEOGRAPHIC_DATA]" at bounding box center [699, 201] width 474 height 13
click at [509, 3] on div "Location Management Logout" at bounding box center [602, 22] width 832 height 45
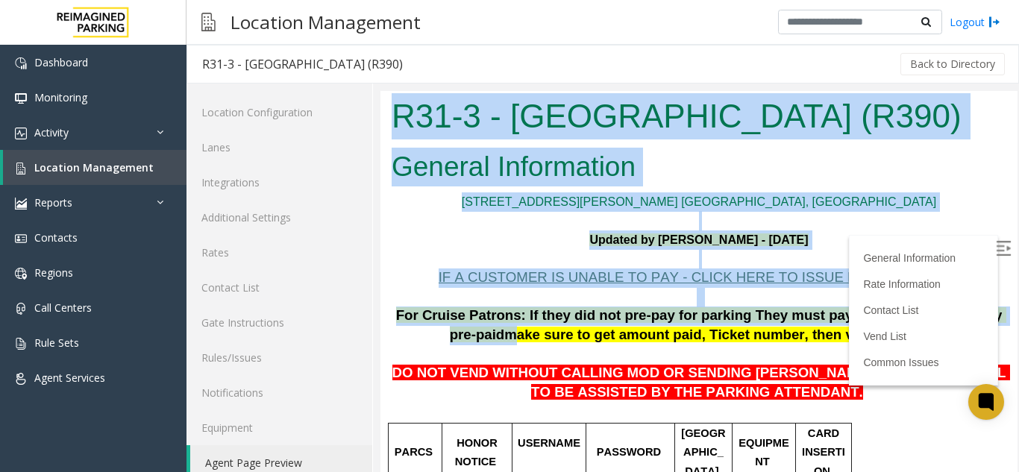
drag, startPoint x: 987, startPoint y: 311, endPoint x: 1045, endPoint y: 311, distance: 58.2
click at [1017, 311] on html "R31-3 - Bell Street Garage (R390) General Information 2323 Elliott Ave. Seattle…" at bounding box center [698, 291] width 637 height 401
